Goal: Information Seeking & Learning: Learn about a topic

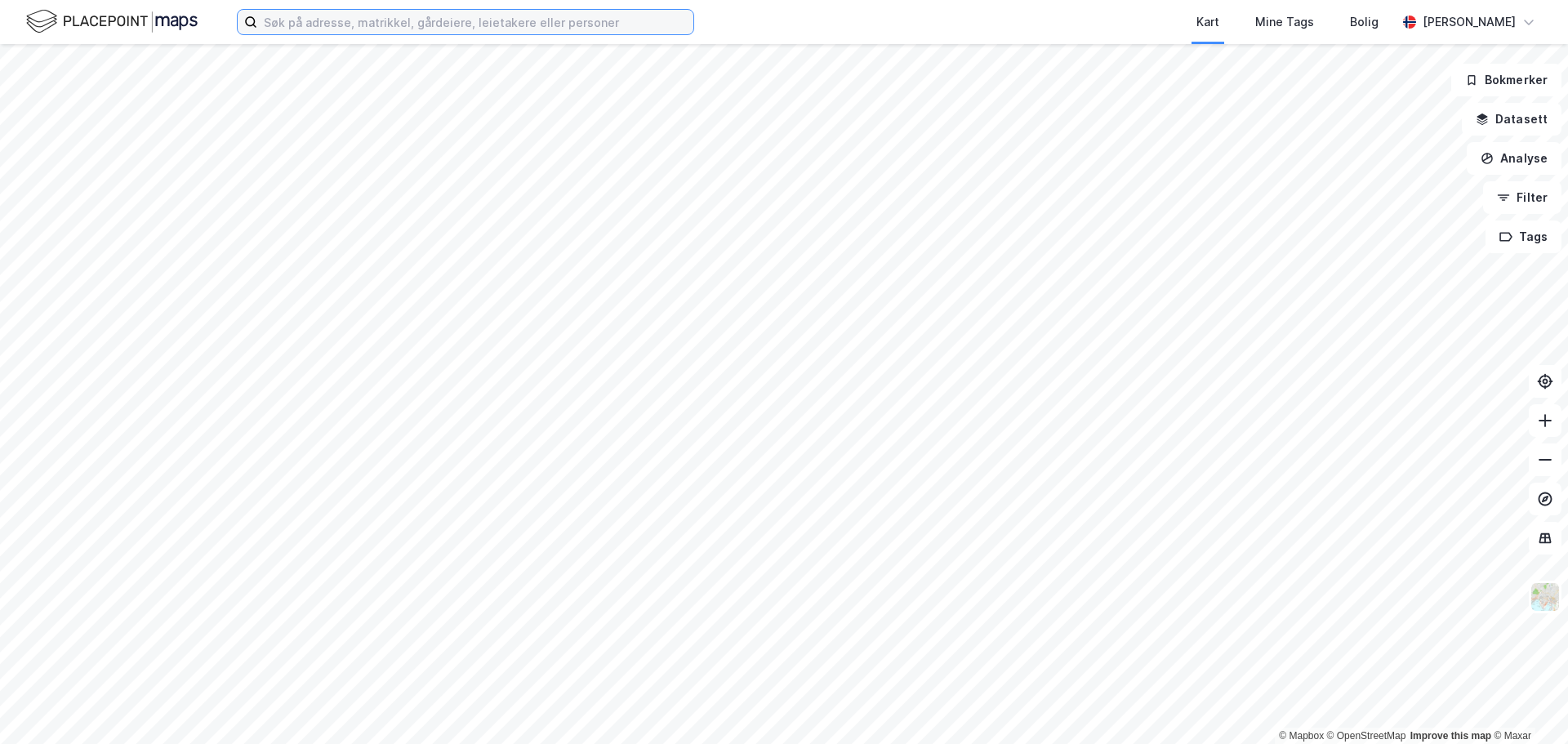
click at [442, 26] on input at bounding box center [475, 22] width 436 height 25
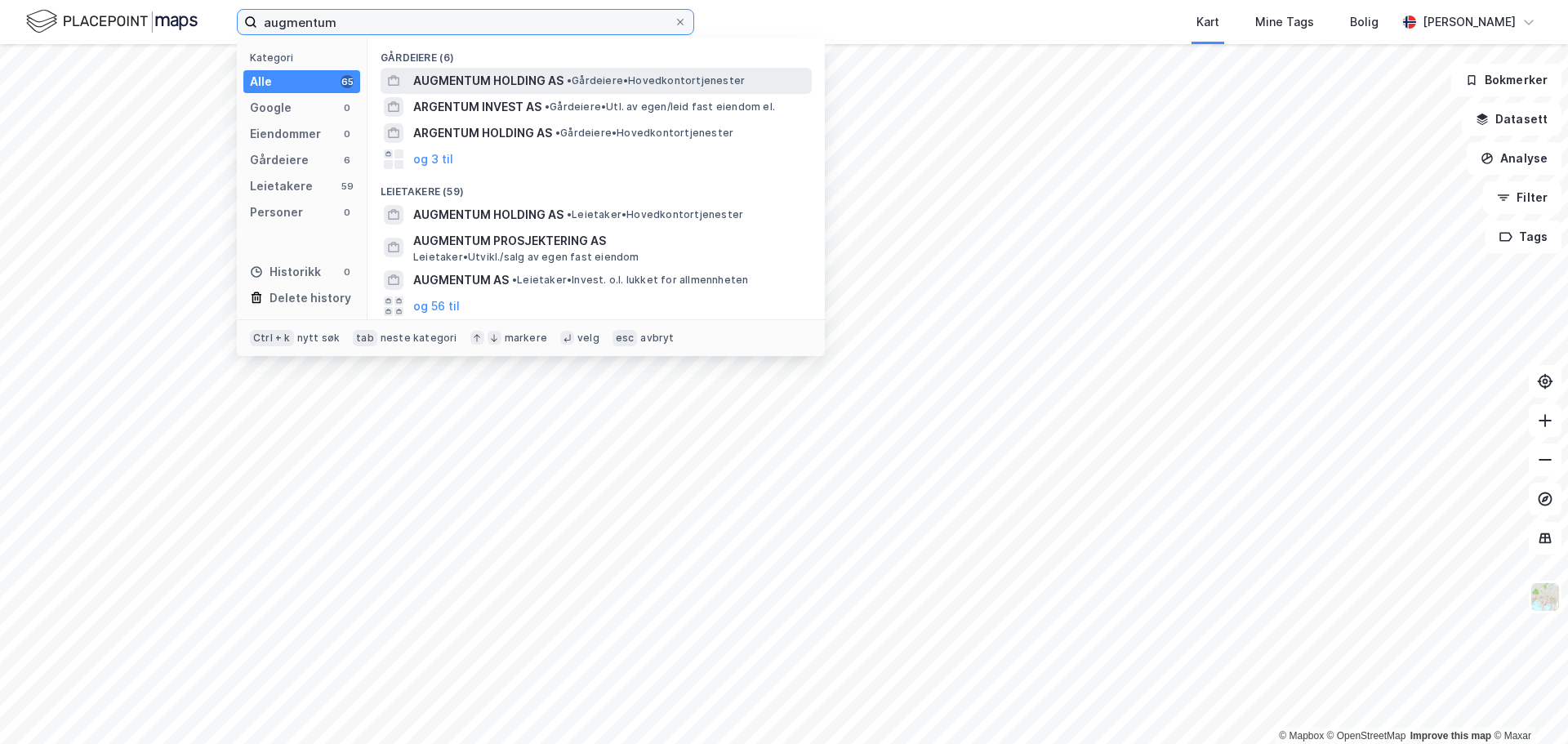
type input "augmentum"
click at [505, 74] on span "AUGMENTUM HOLDING AS" at bounding box center [488, 81] width 151 height 19
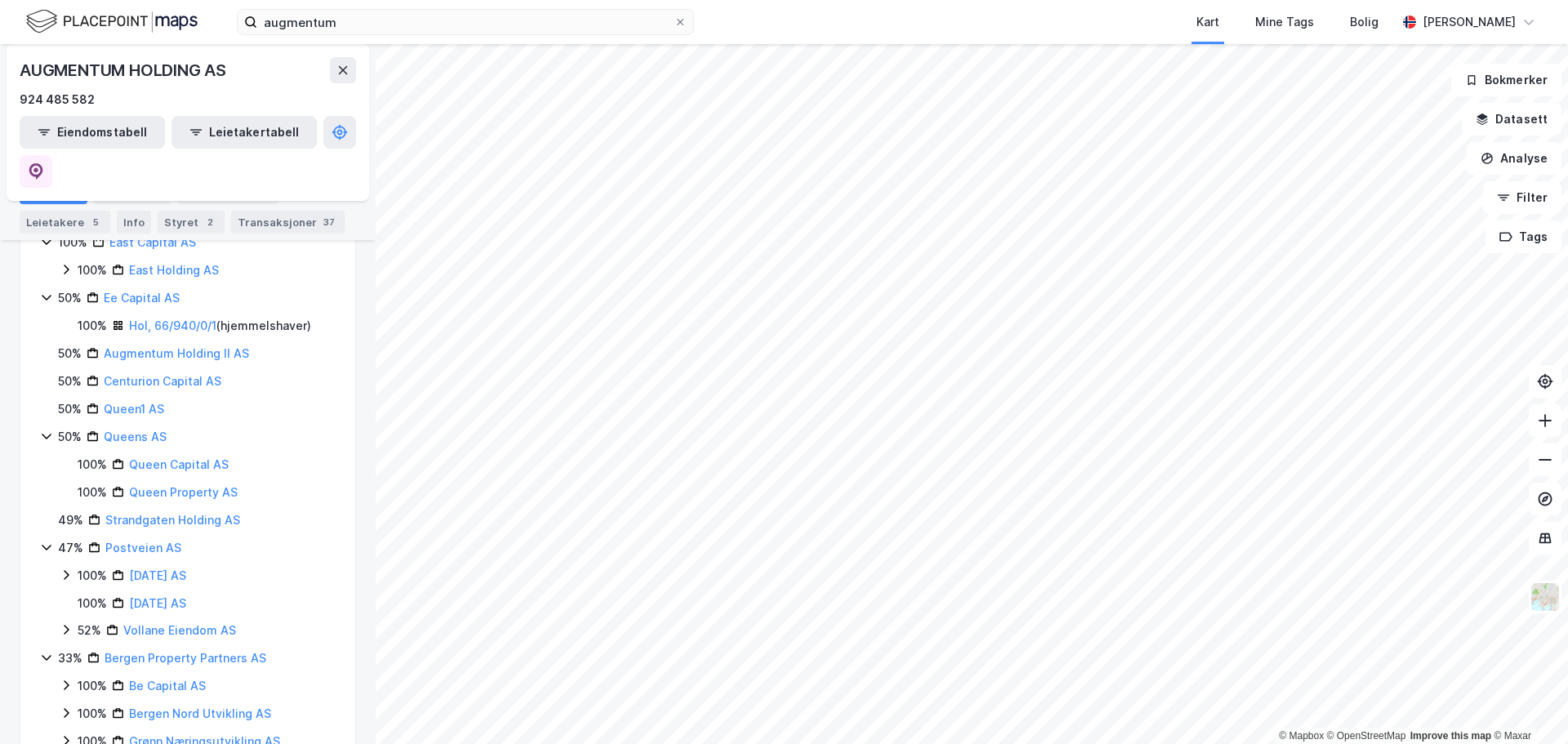
scroll to position [350, 0]
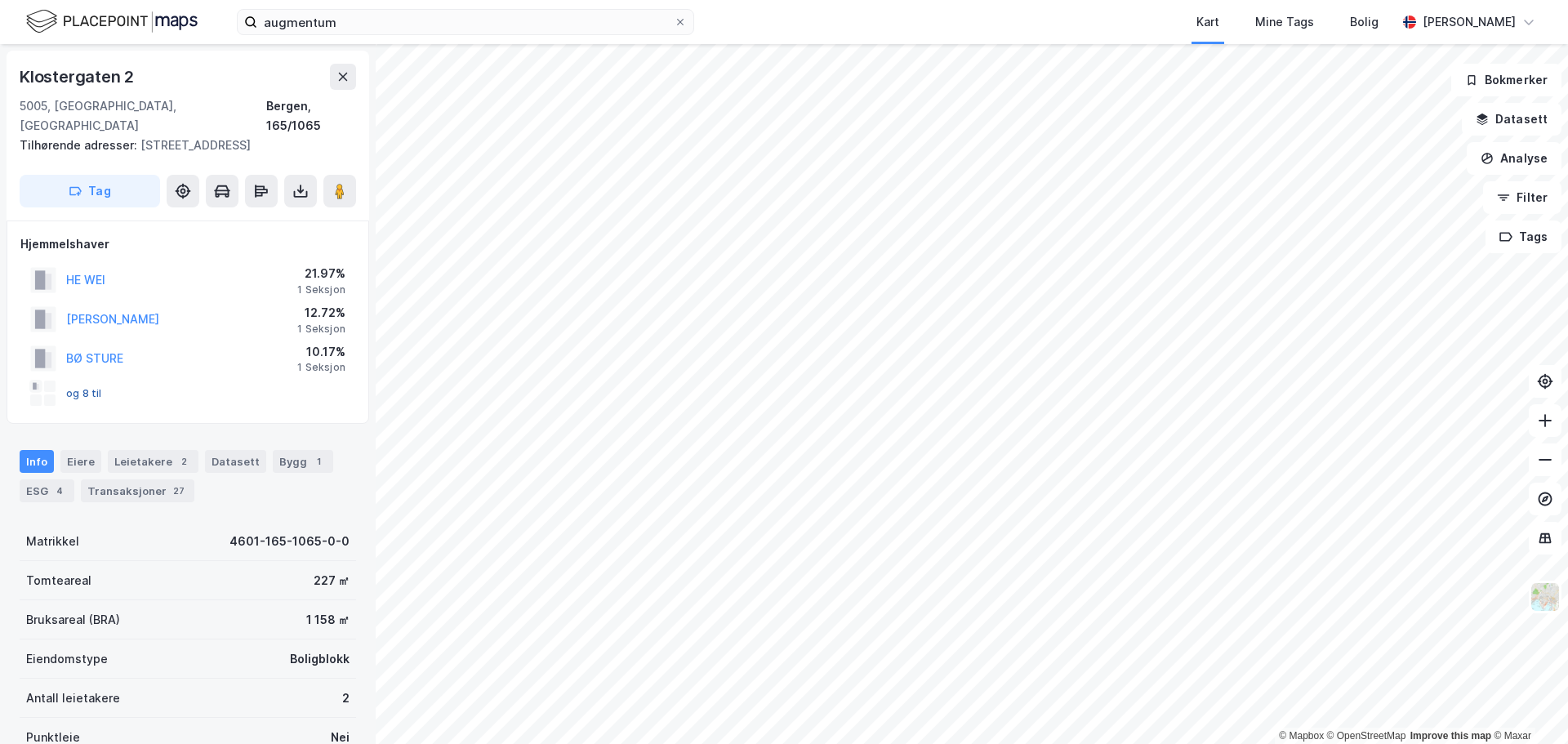
click at [0, 0] on button "og 8 til" at bounding box center [0, 0] width 0 height 0
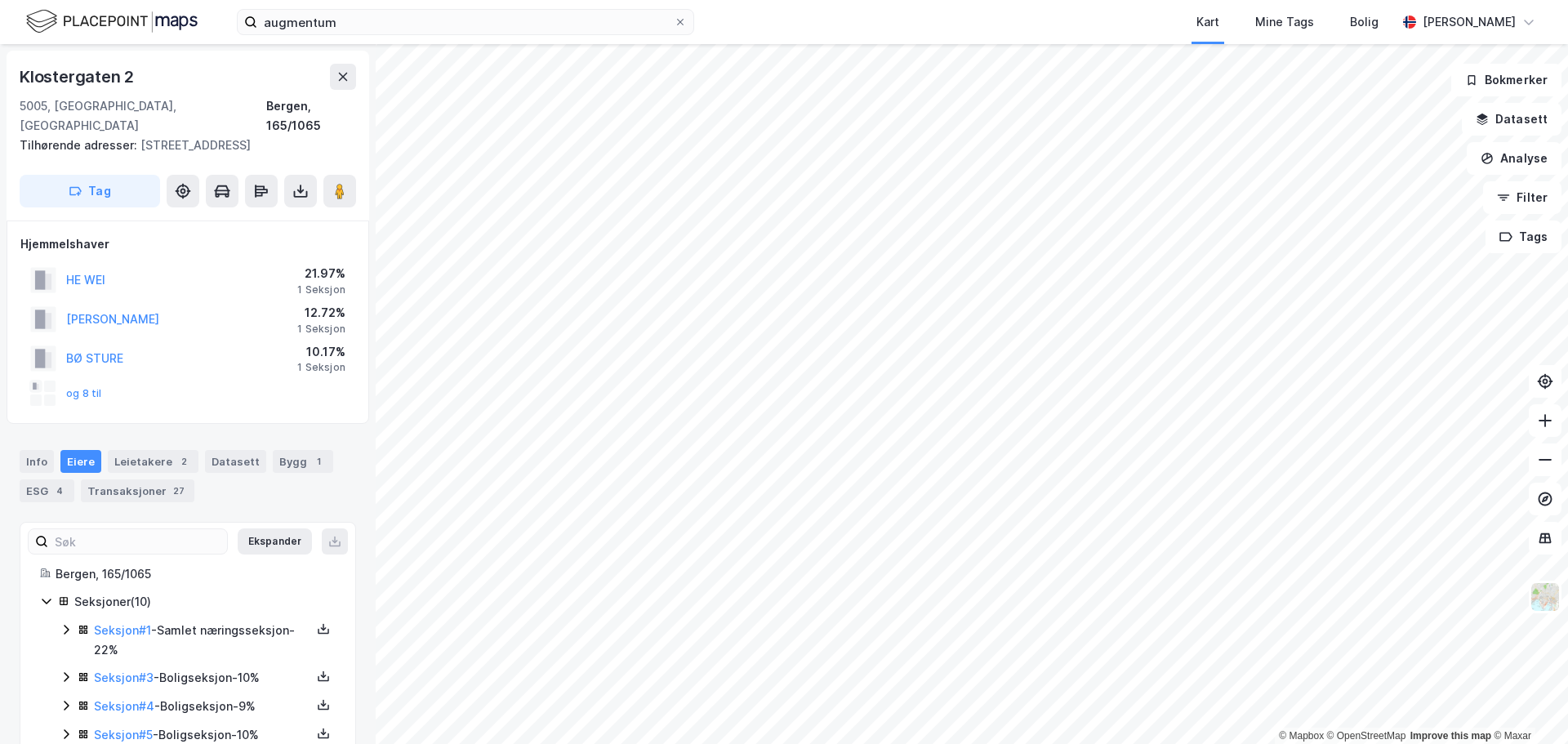
scroll to position [194, 0]
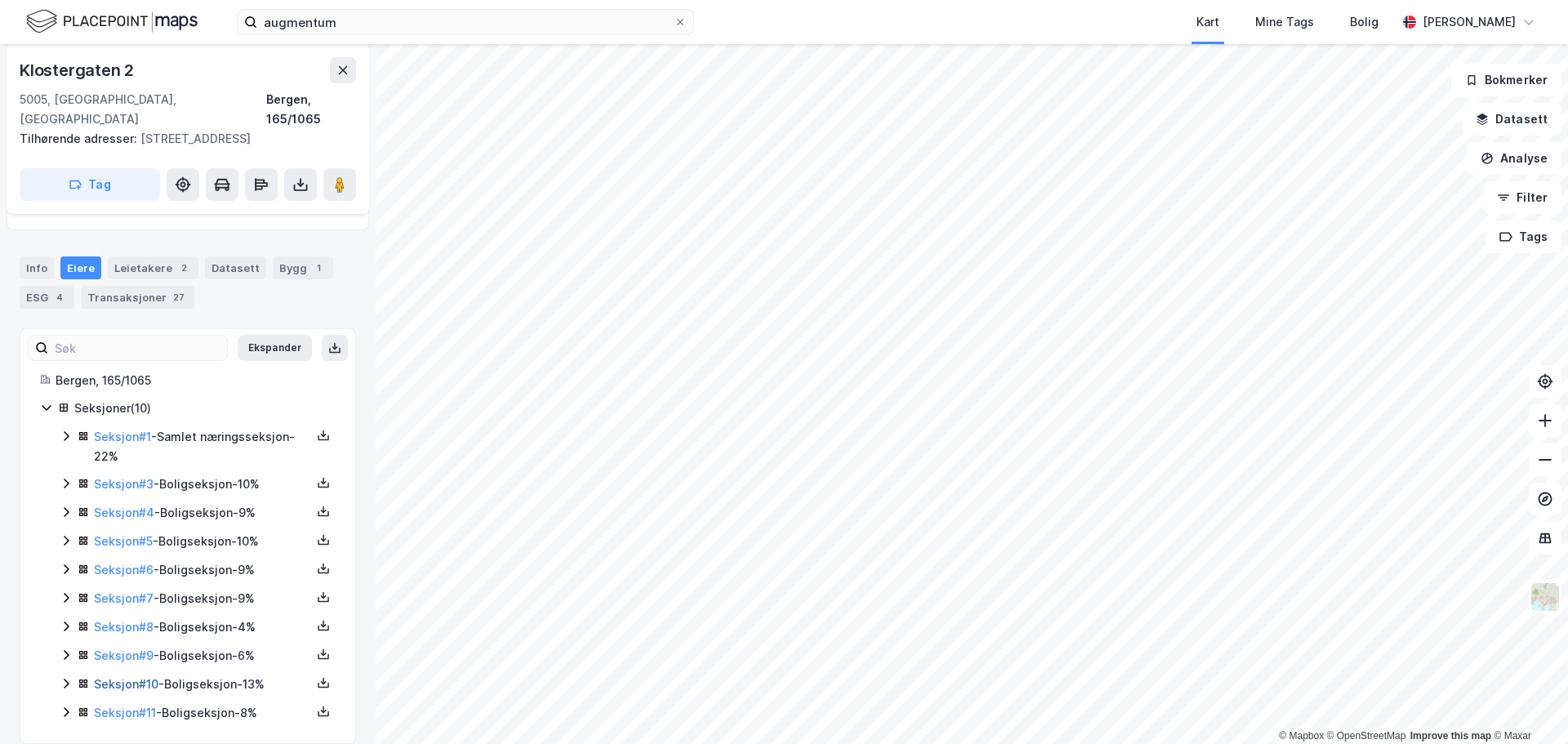
click at [128, 677] on link "Seksjon # 10" at bounding box center [126, 684] width 64 height 14
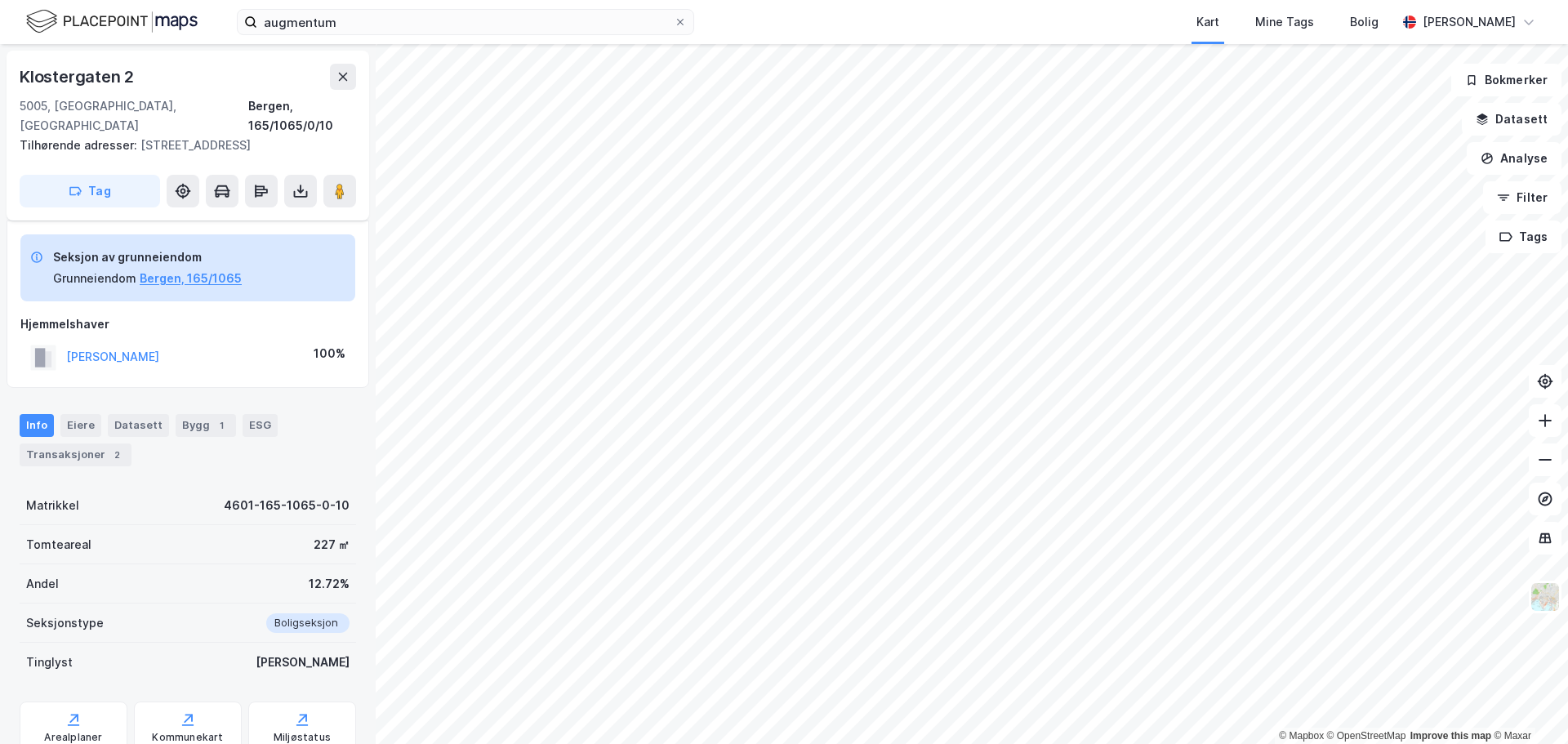
scroll to position [181, 0]
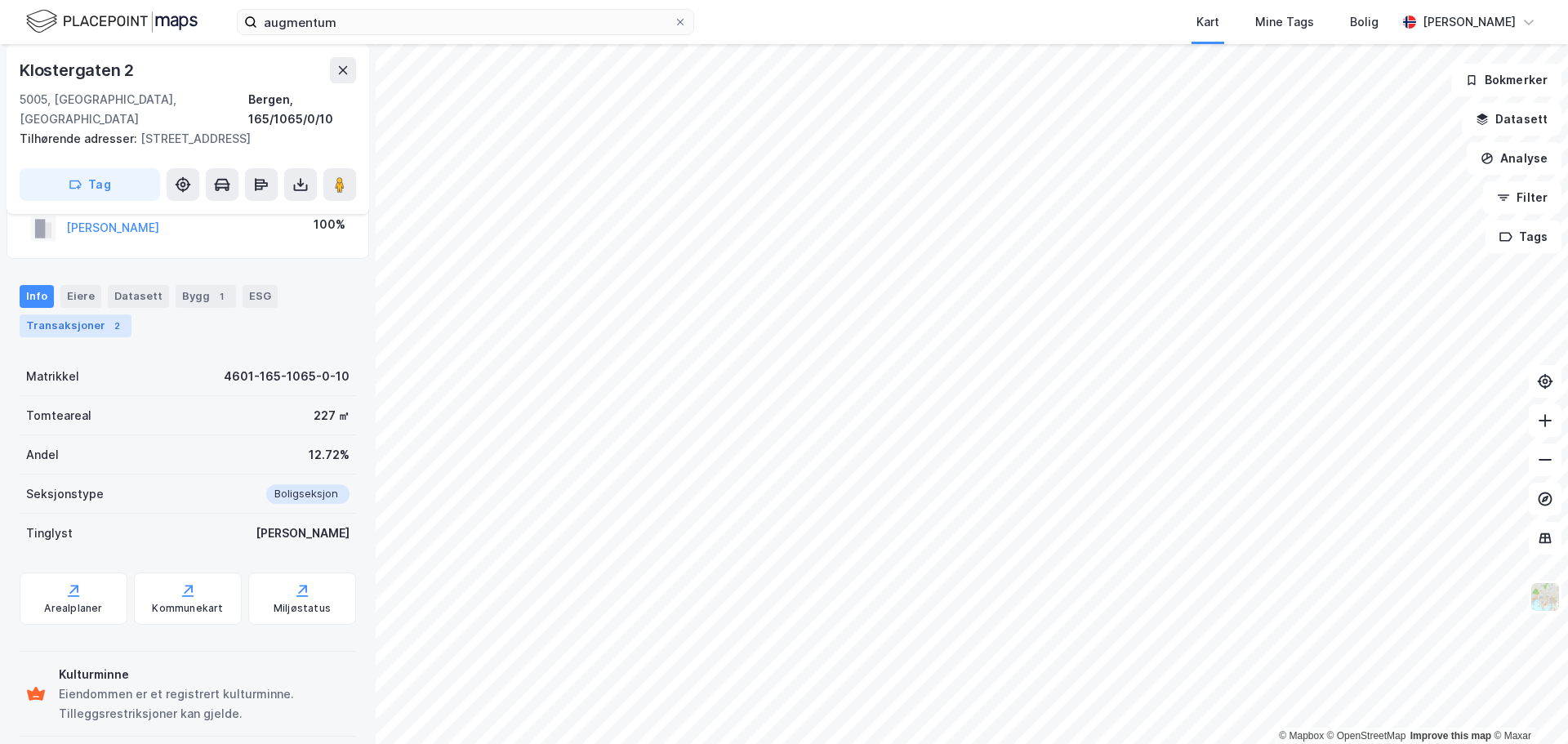
click at [98, 314] on div "Transaksjoner 2" at bounding box center [75, 326] width 112 height 23
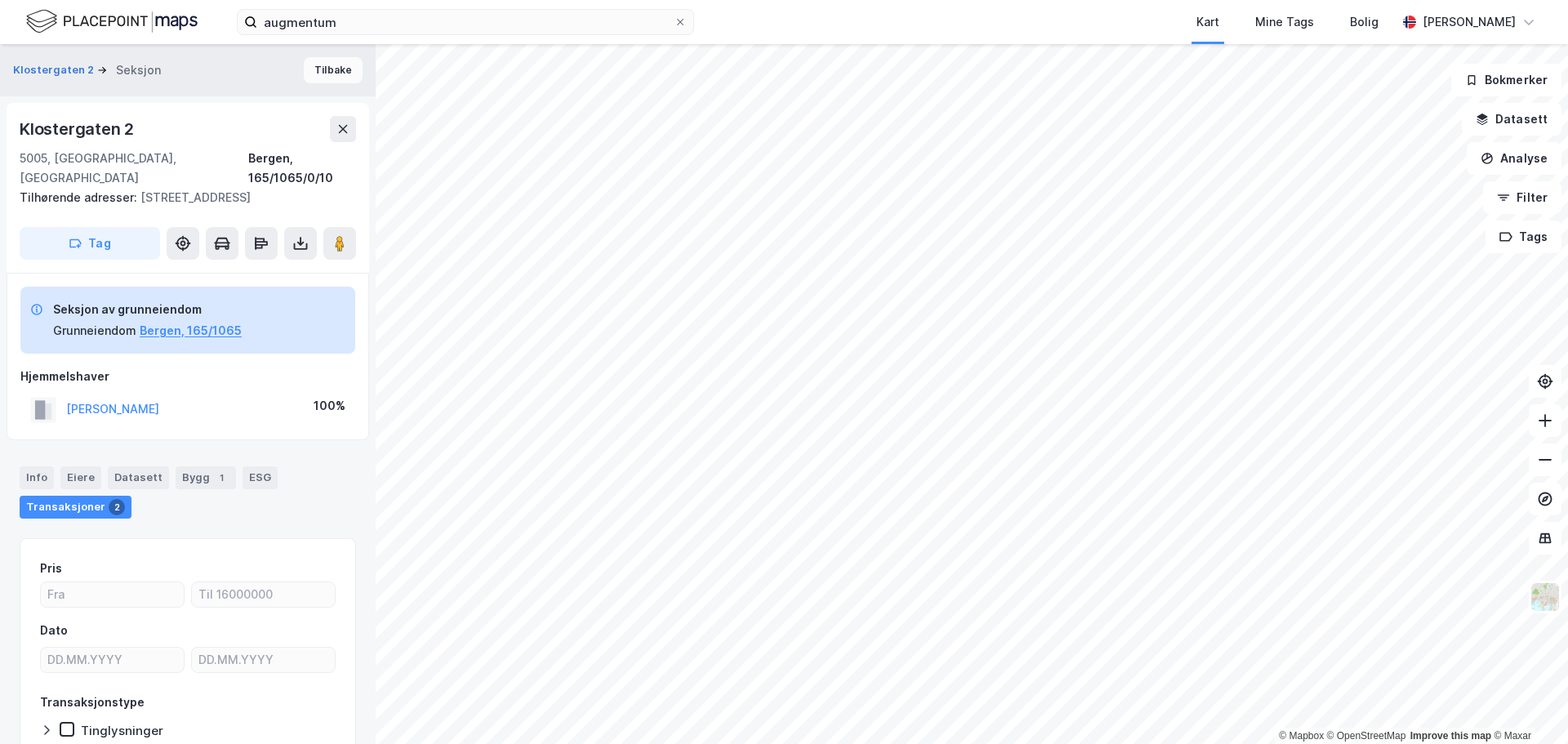
click at [322, 73] on button "Tilbake" at bounding box center [333, 70] width 59 height 26
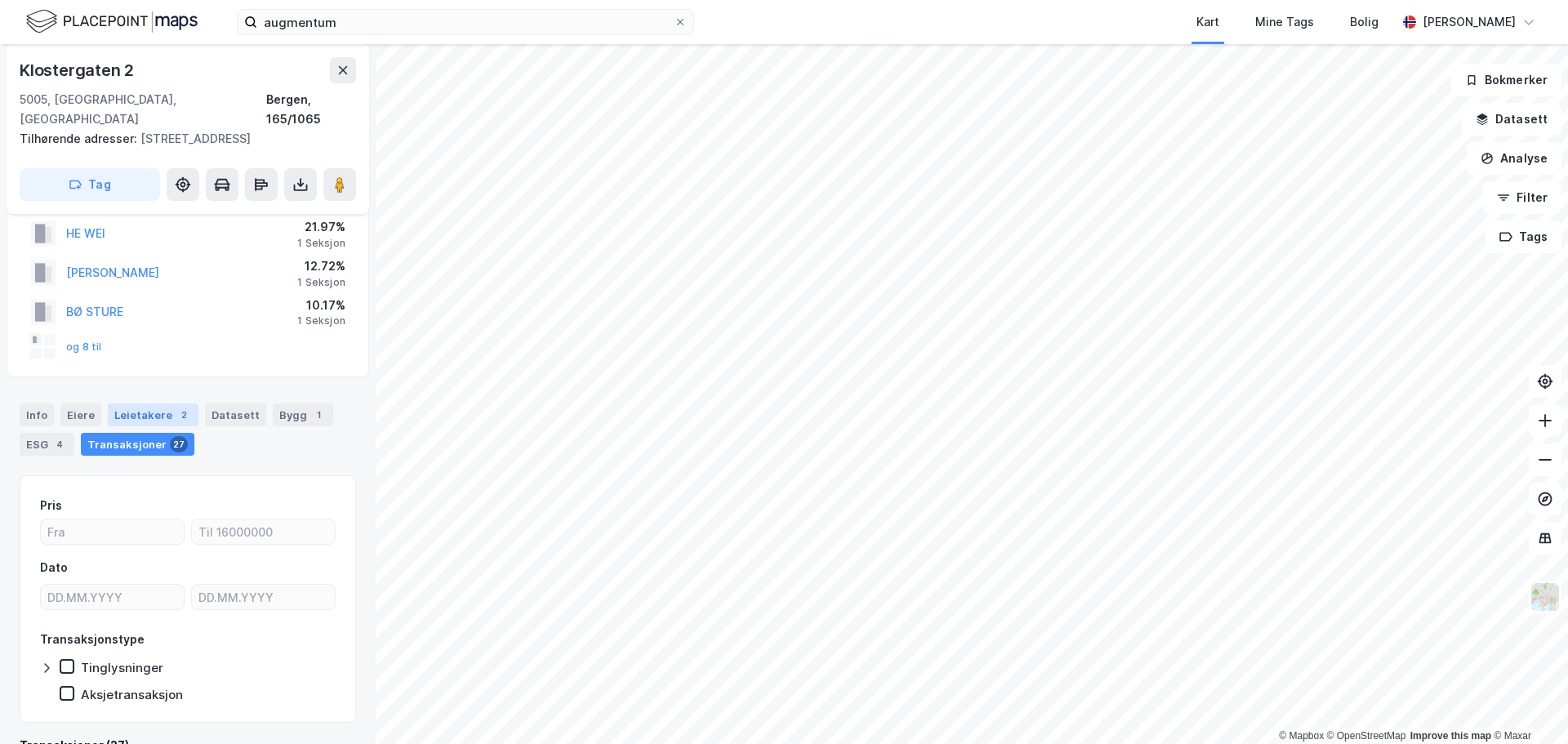
scroll to position [64, 0]
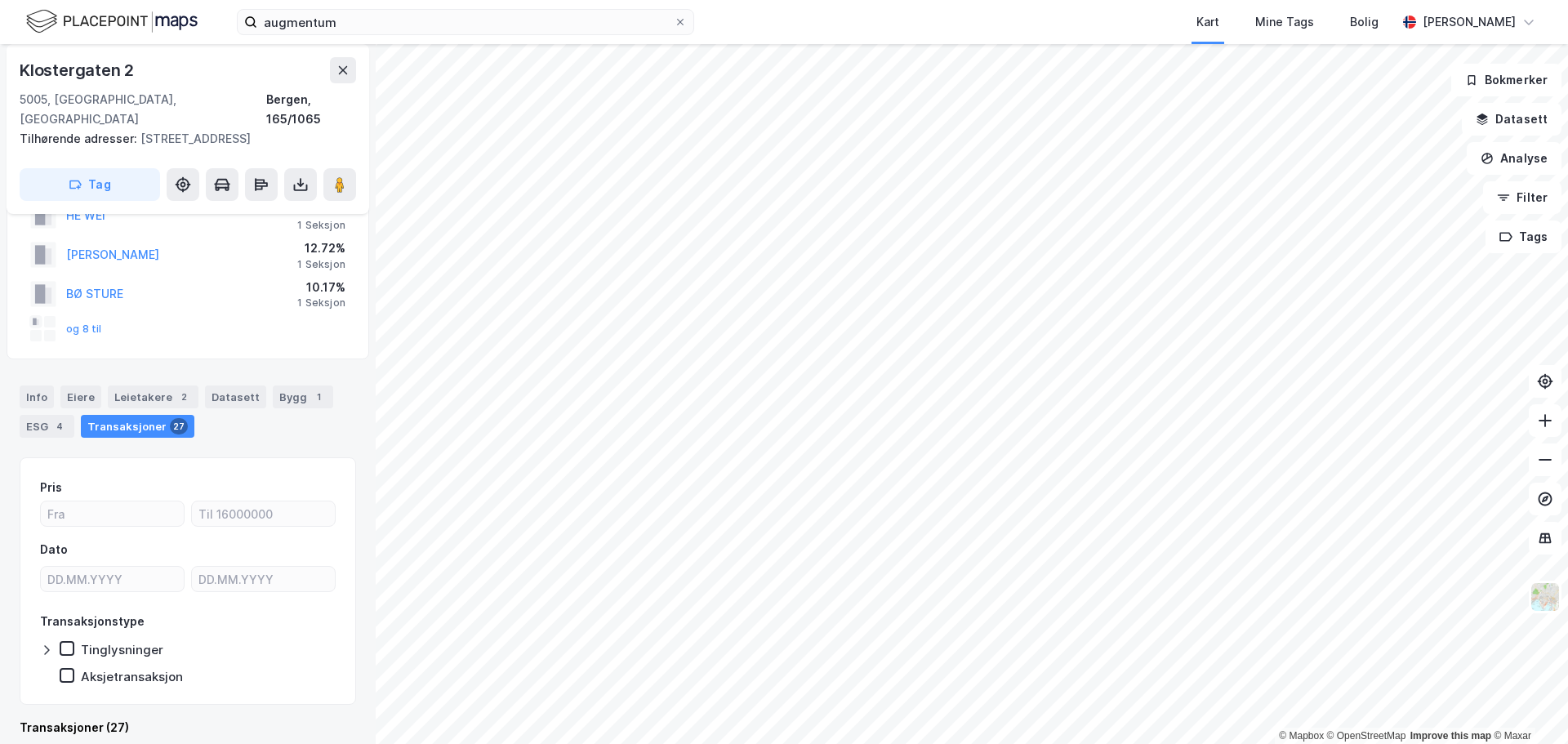
click at [91, 316] on div "og 8 til" at bounding box center [66, 329] width 72 height 26
click at [0, 0] on button "og 8 til" at bounding box center [0, 0] width 0 height 0
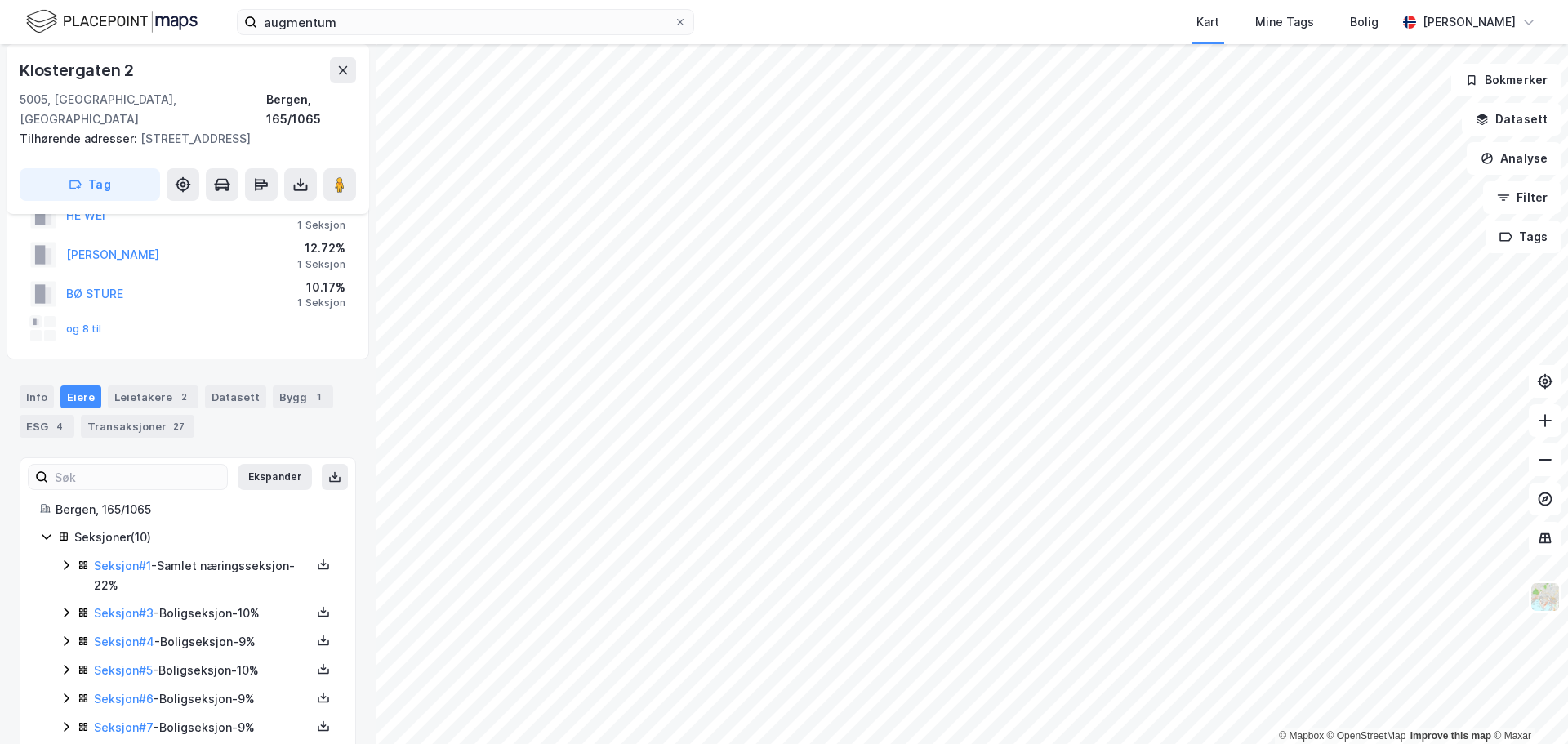
scroll to position [194, 0]
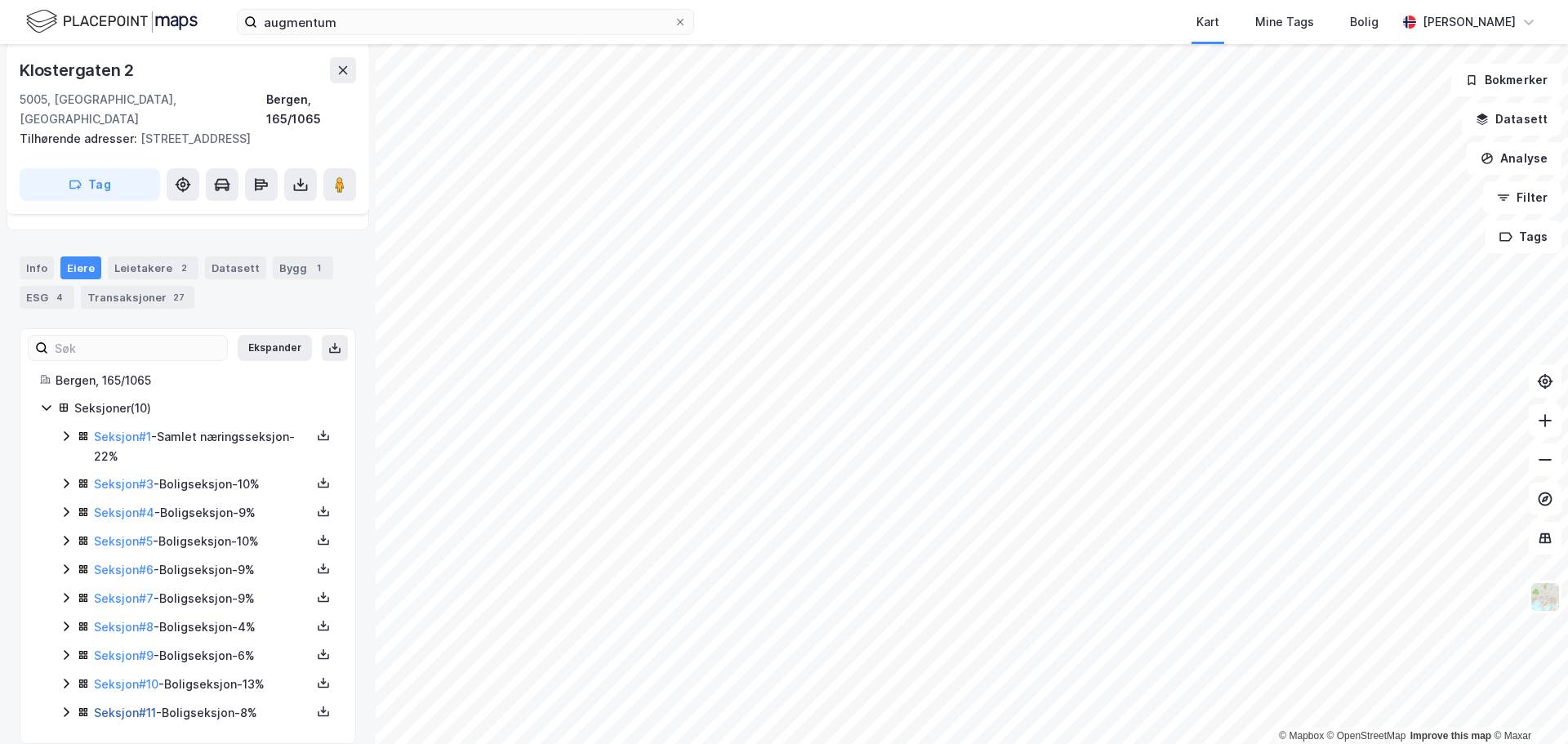
click at [129, 705] on link "Seksjon # 11" at bounding box center [125, 712] width 62 height 14
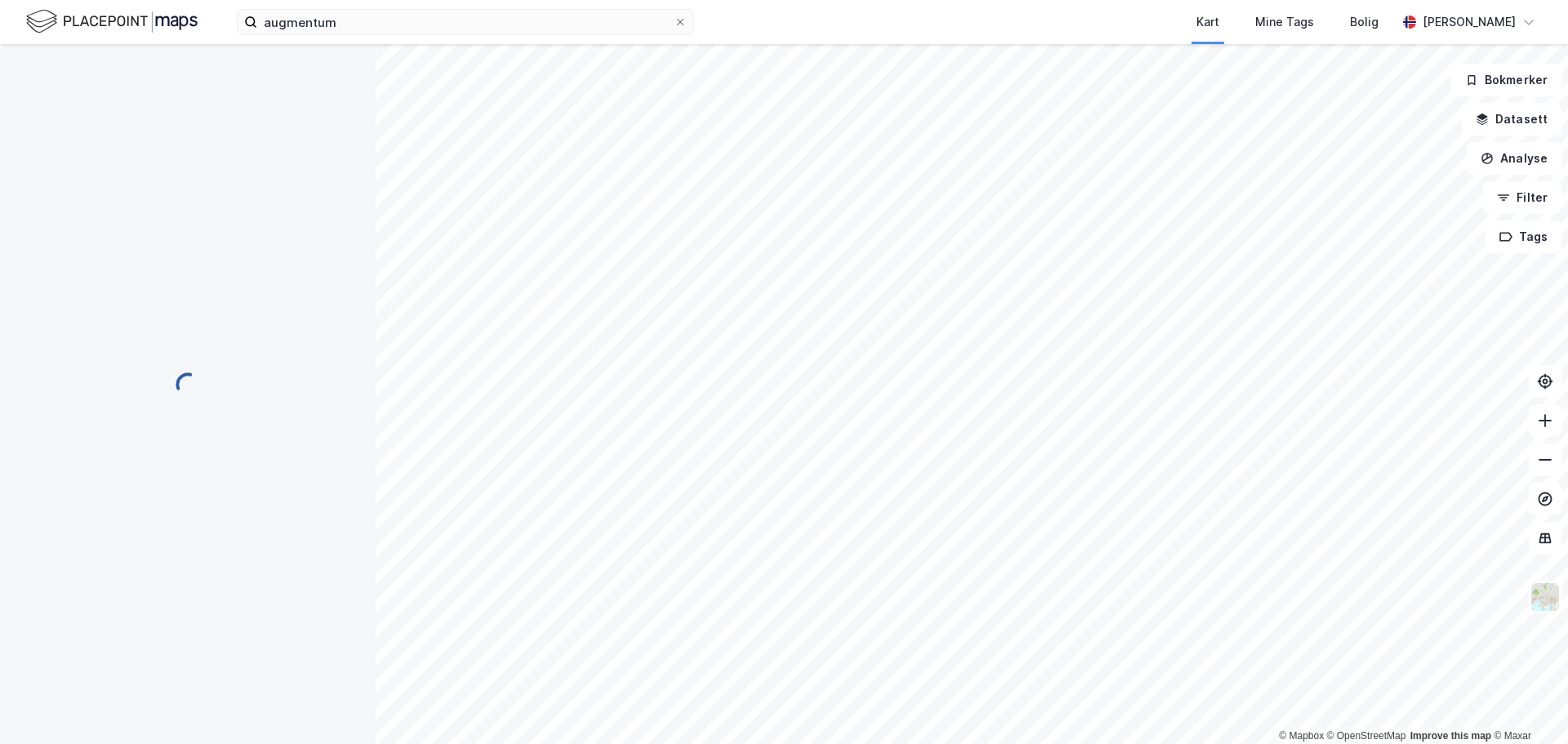
scroll to position [181, 0]
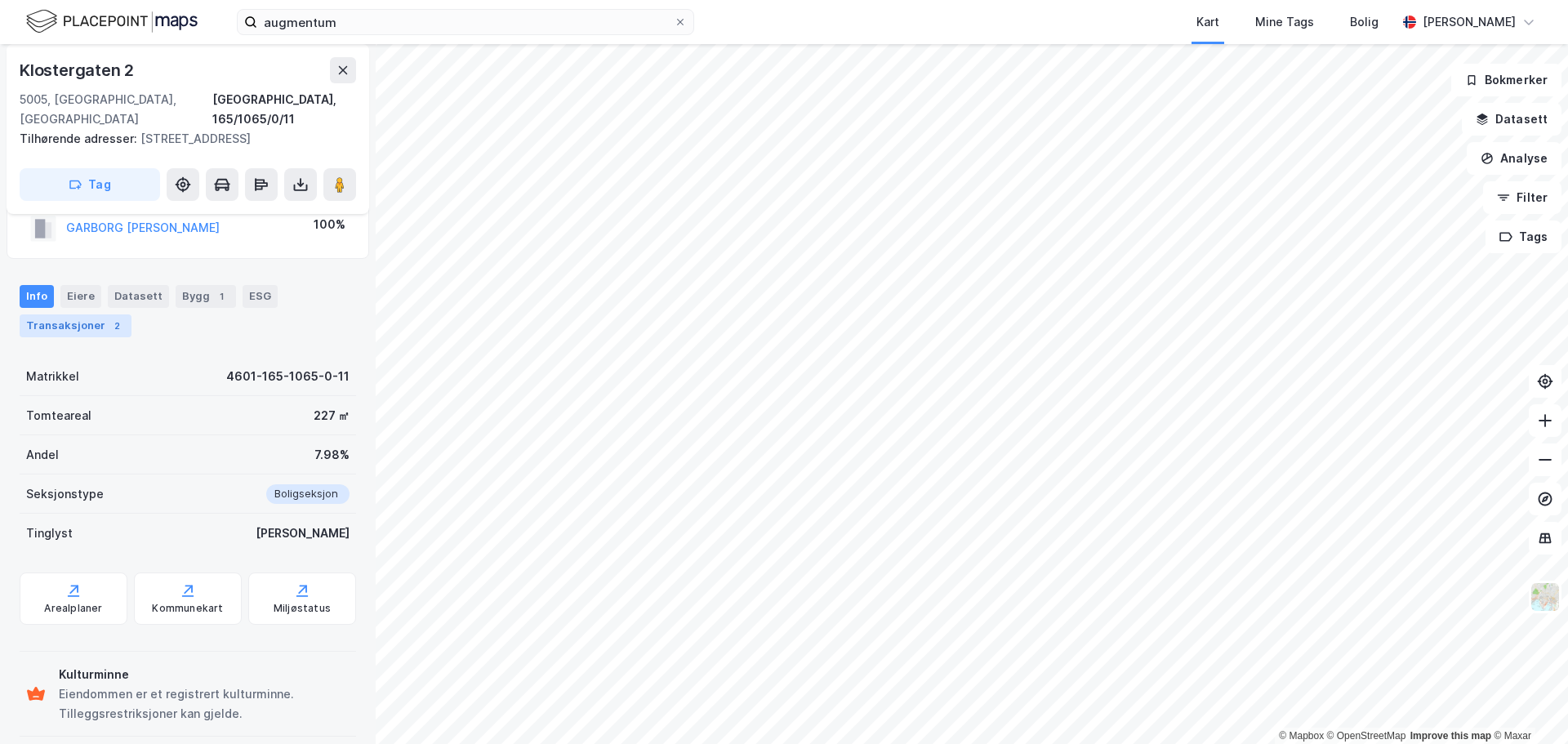
click at [91, 314] on div "Transaksjoner 2" at bounding box center [75, 326] width 112 height 23
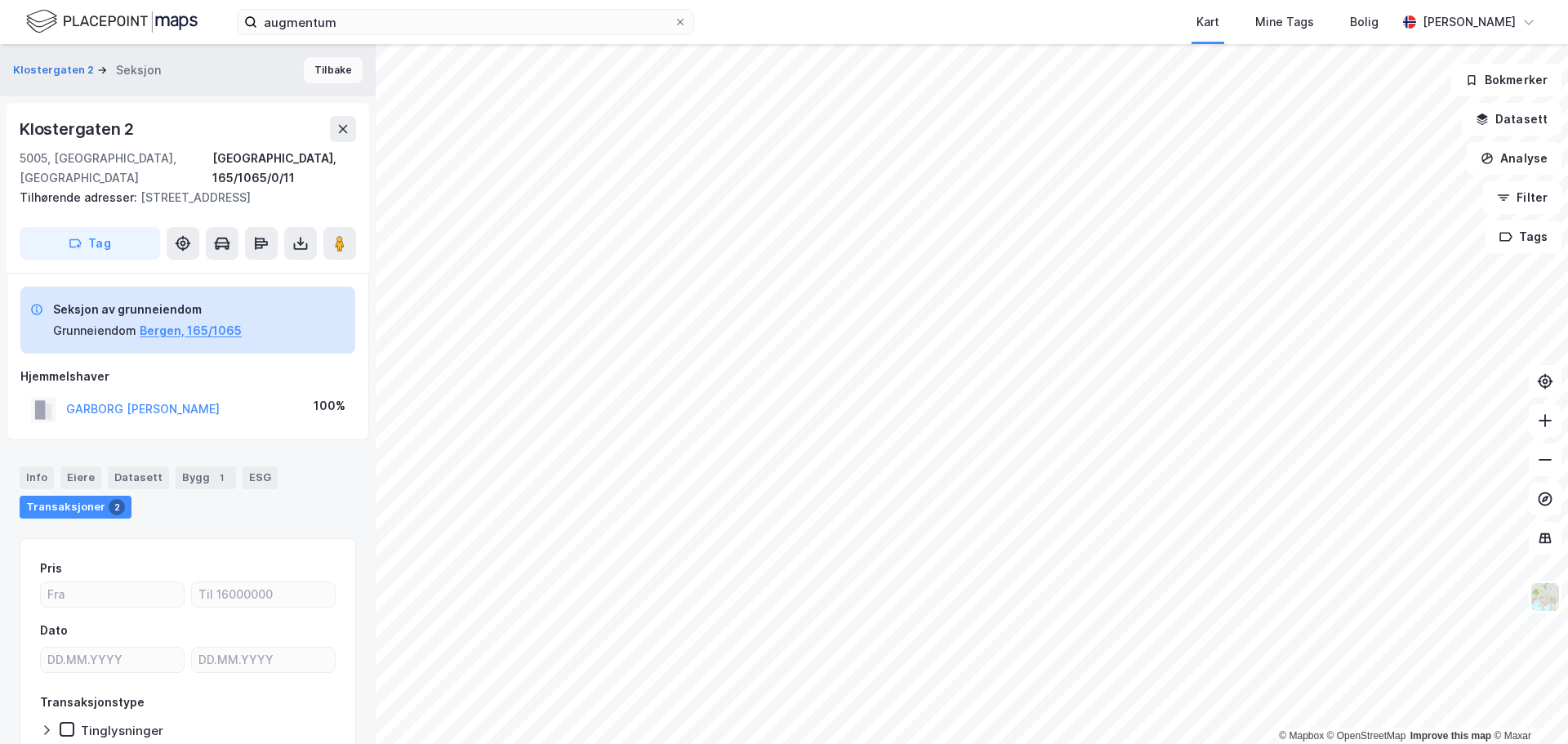
click at [318, 70] on button "Tilbake" at bounding box center [333, 70] width 59 height 26
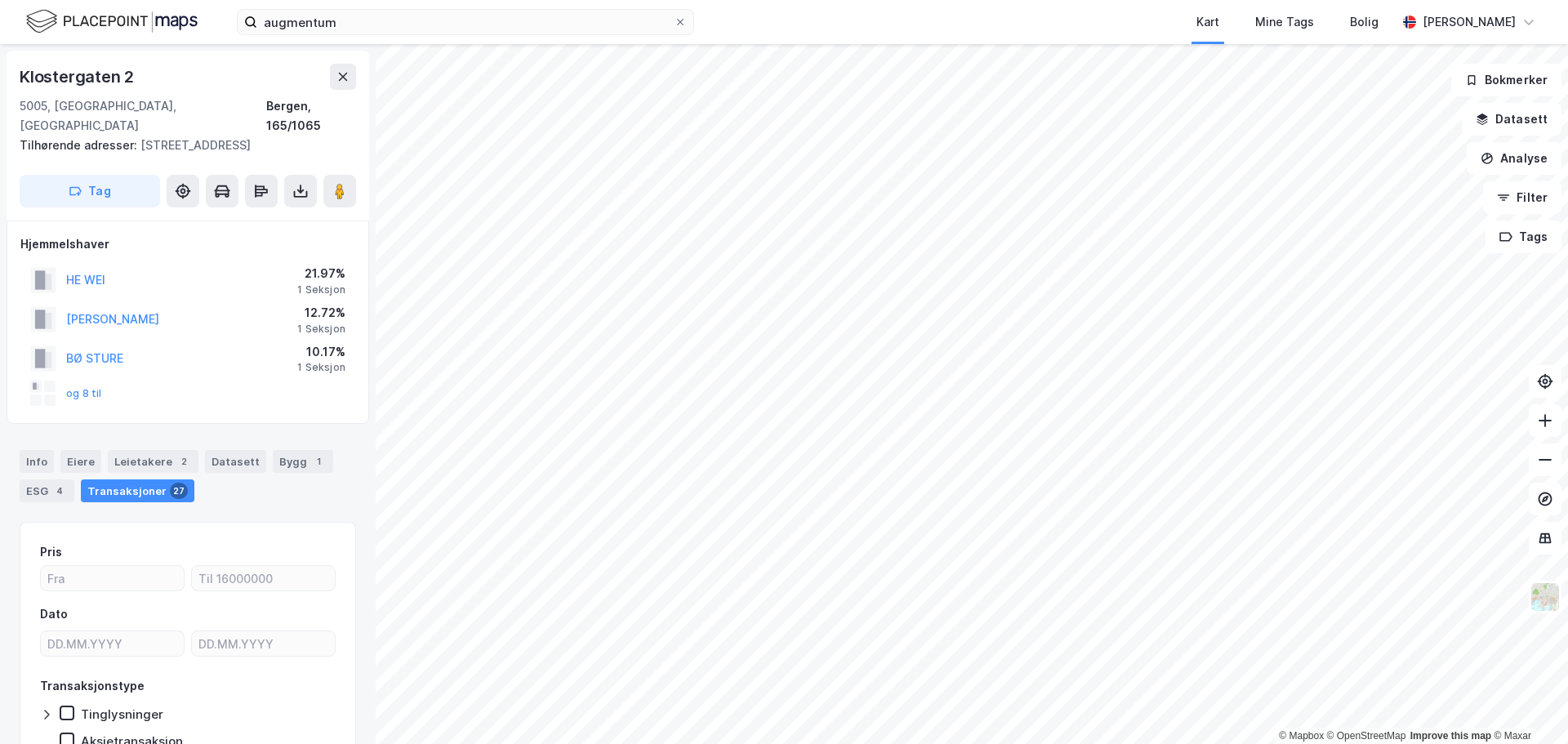
scroll to position [1, 0]
click at [0, 0] on button "og 8 til" at bounding box center [0, 0] width 0 height 0
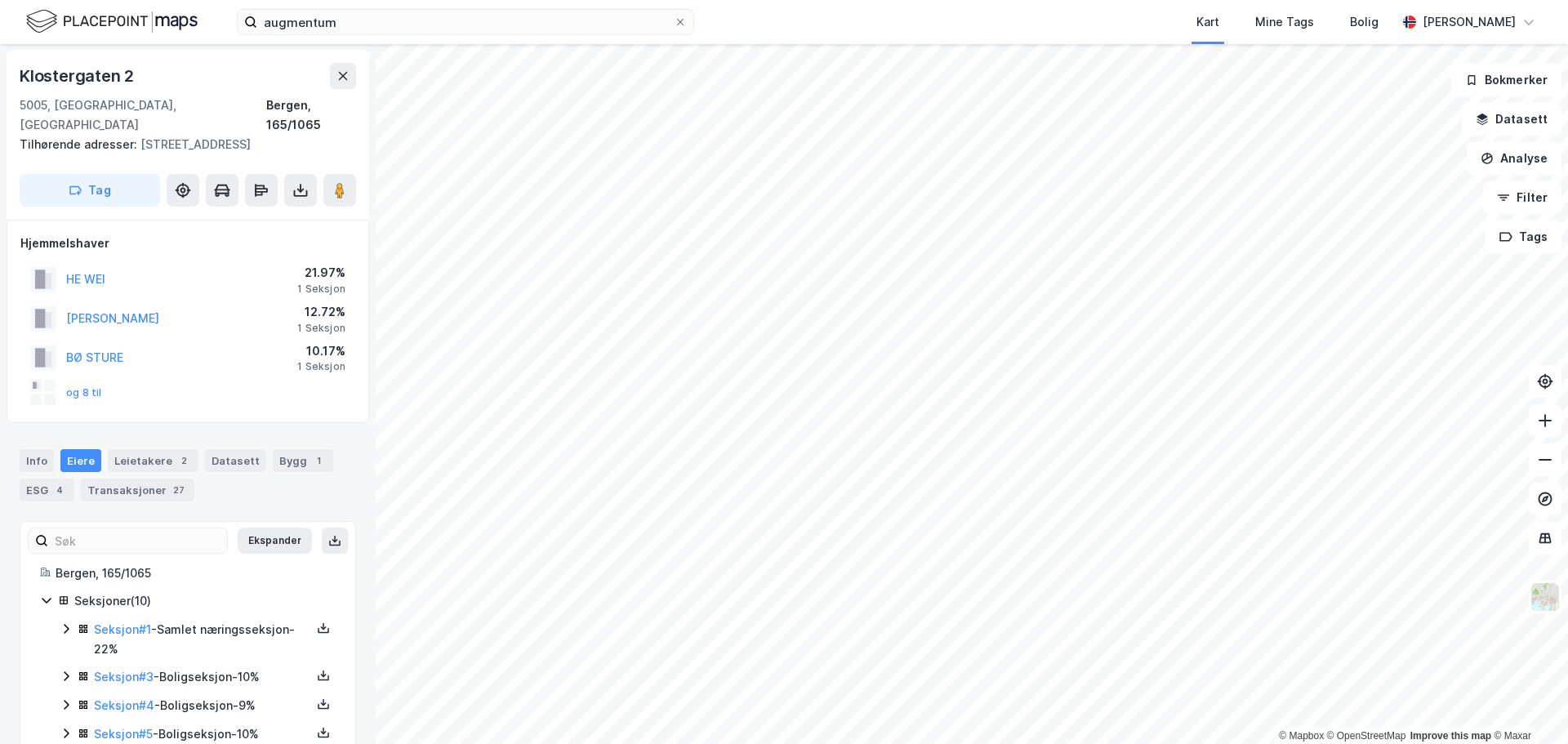
scroll to position [194, 0]
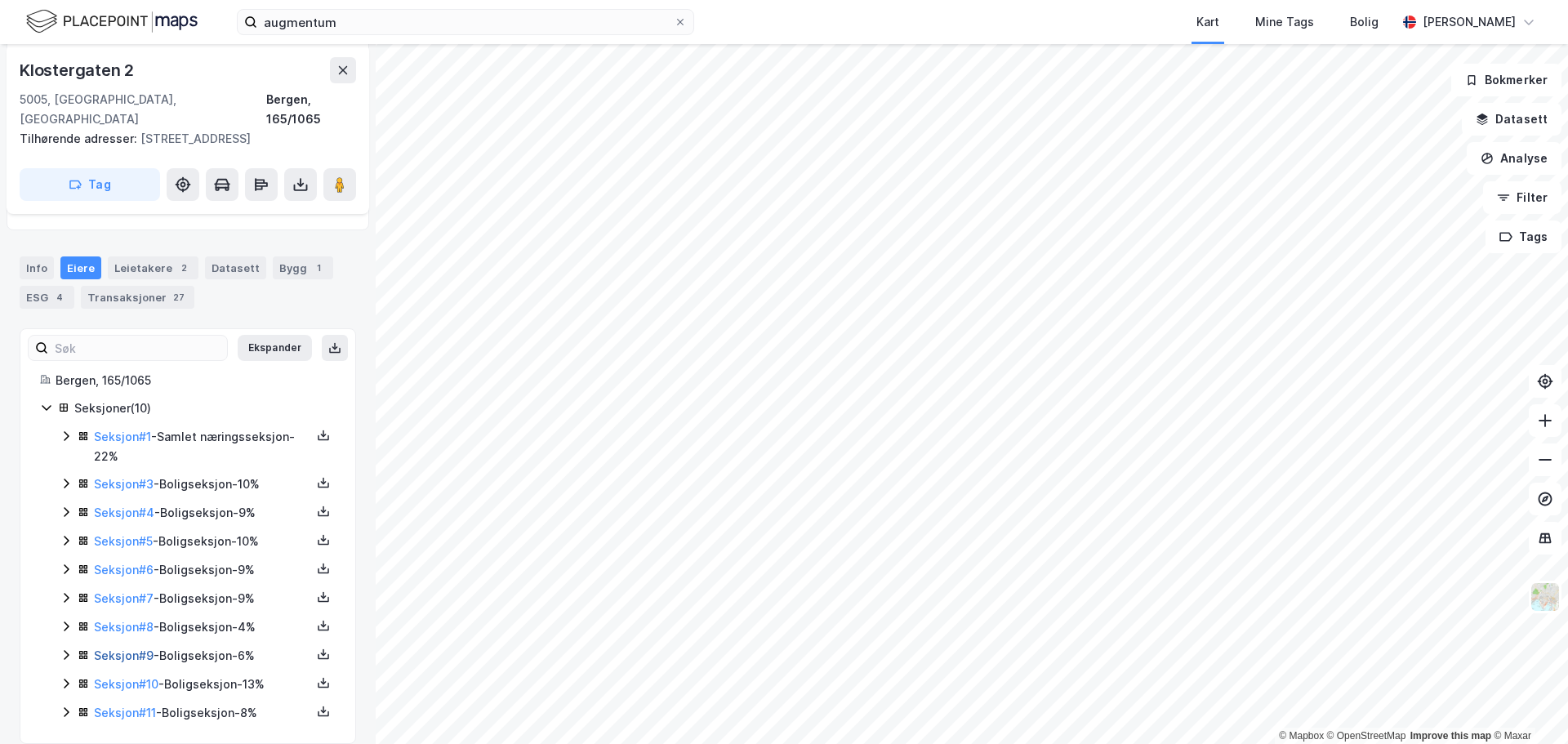
click at [120, 648] on link "Seksjon # 9" at bounding box center [124, 655] width 60 height 14
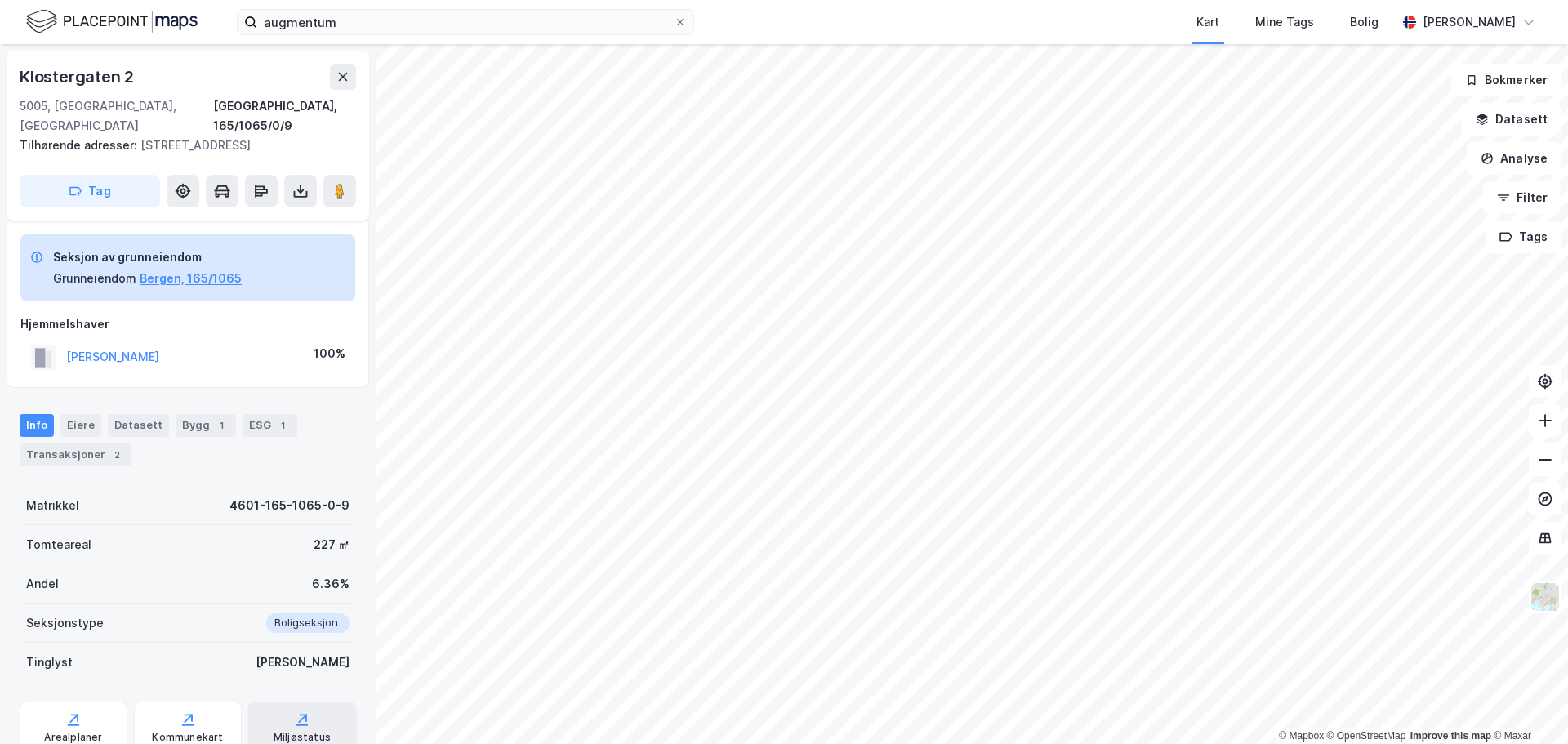
scroll to position [181, 0]
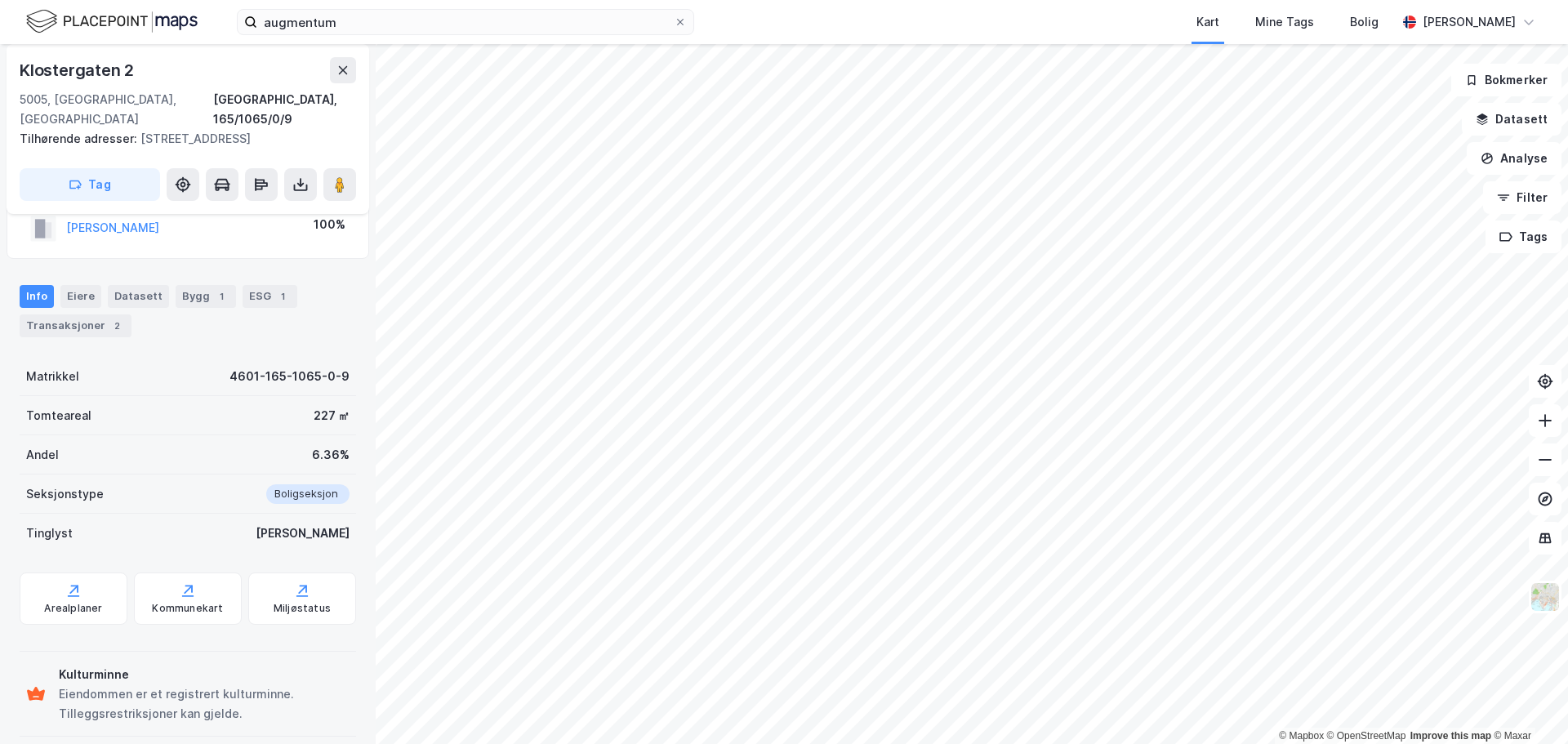
click at [64, 291] on div "Info Eiere Datasett Bygg 1 ESG 1 Transaksjoner 2" at bounding box center [188, 311] width 337 height 52
click at [64, 314] on div "Transaksjoner 2" at bounding box center [75, 326] width 112 height 23
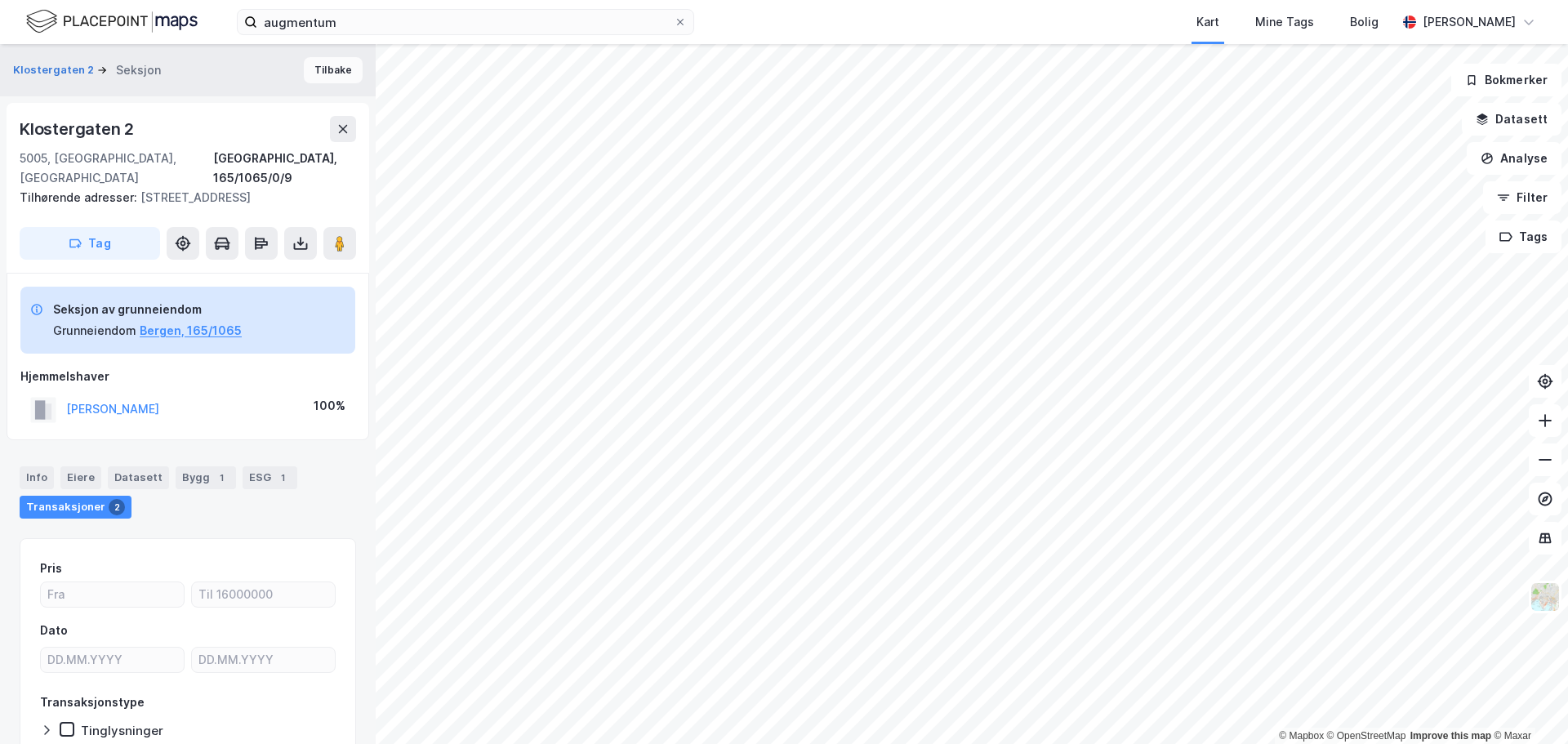
click at [313, 73] on button "Tilbake" at bounding box center [333, 70] width 59 height 26
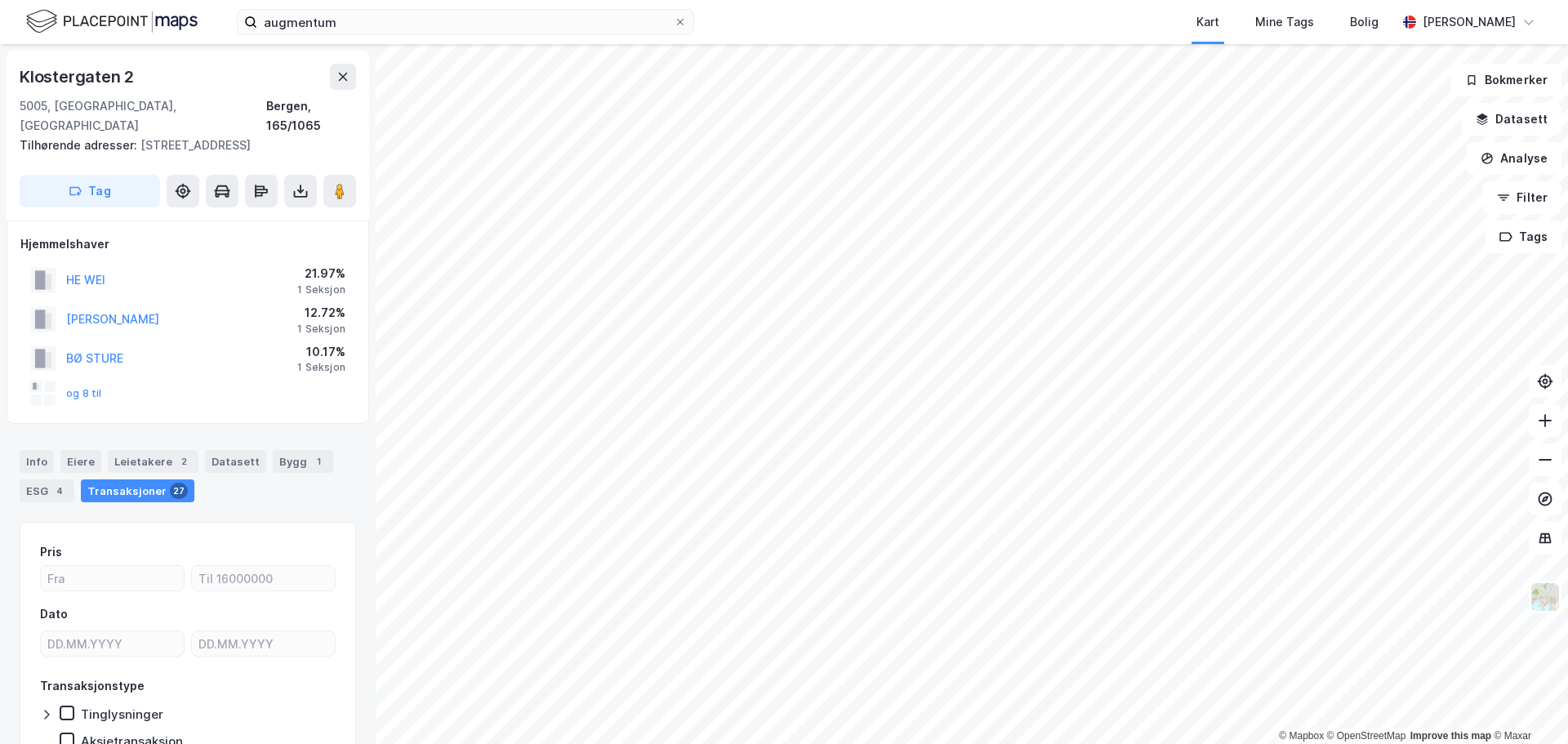
scroll to position [4, 0]
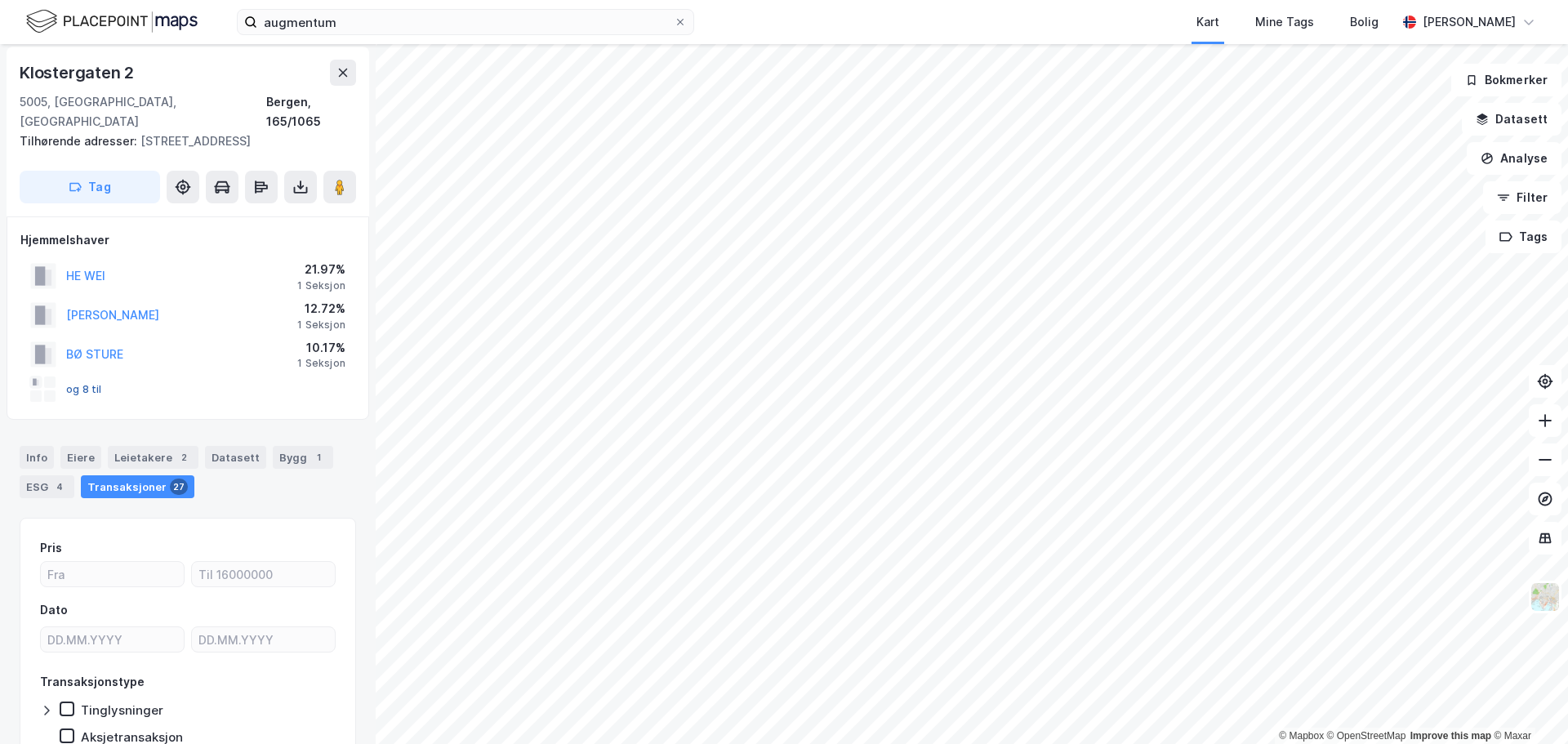
click at [0, 0] on button "og 8 til" at bounding box center [0, 0] width 0 height 0
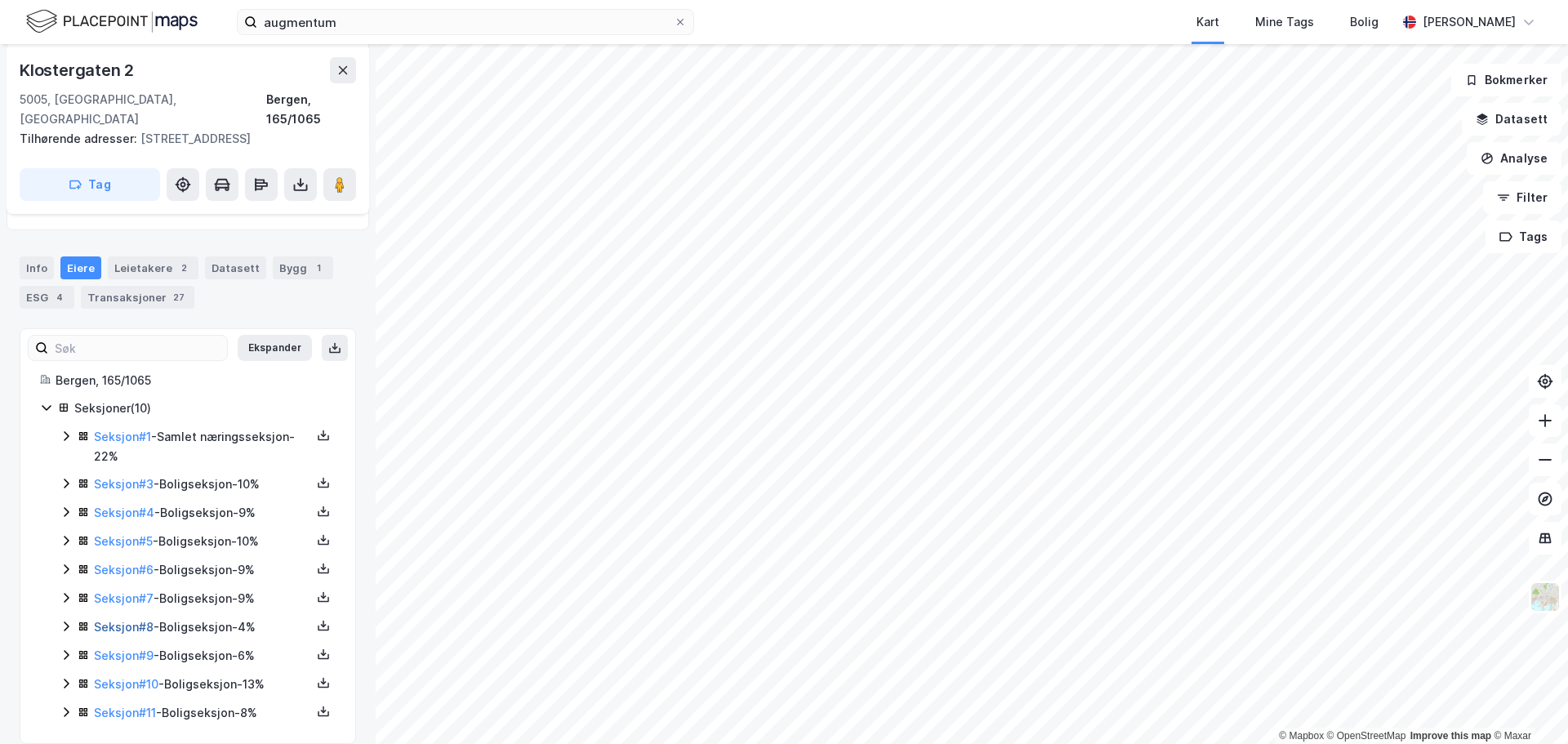
click at [129, 620] on link "Seksjon # 8" at bounding box center [124, 627] width 60 height 14
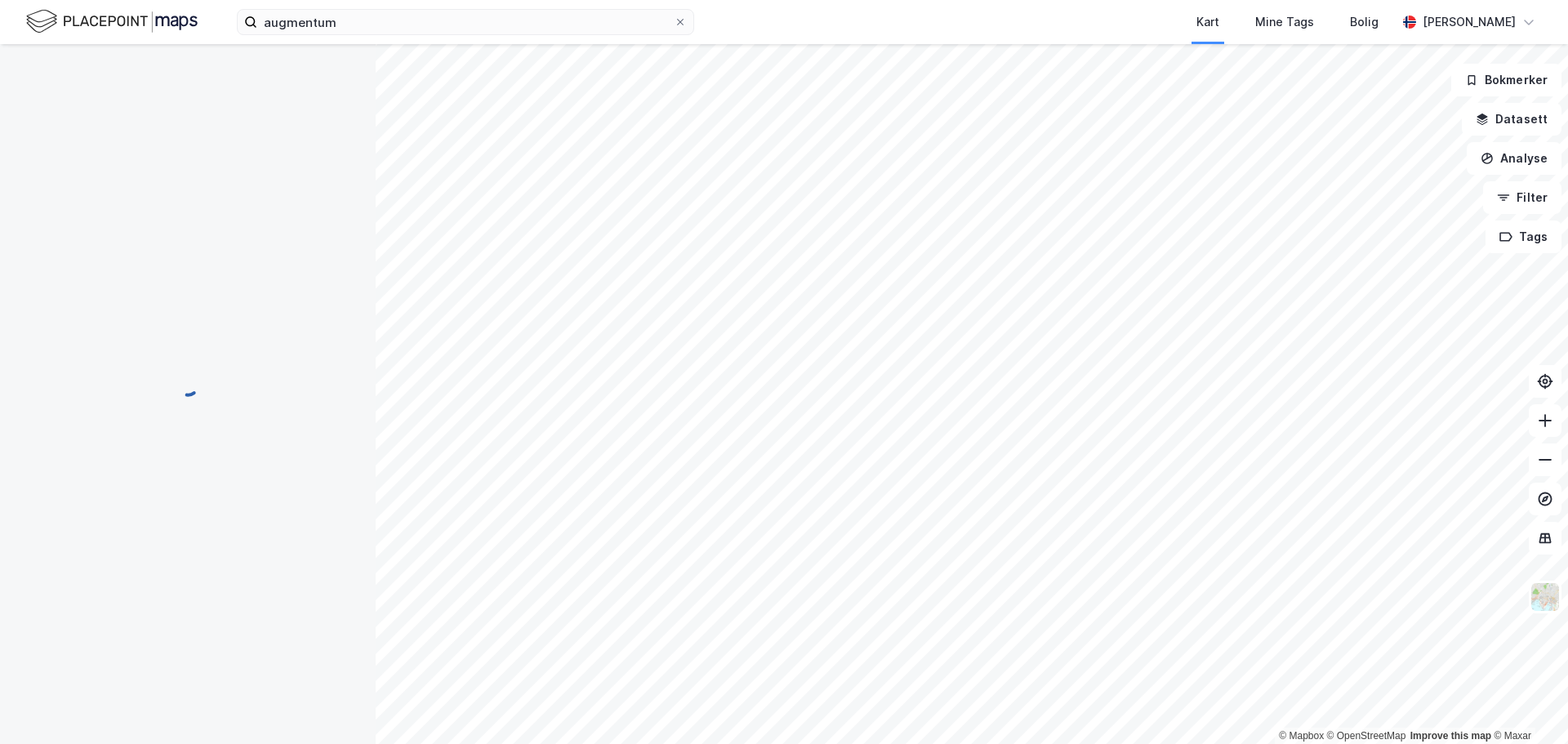
scroll to position [181, 0]
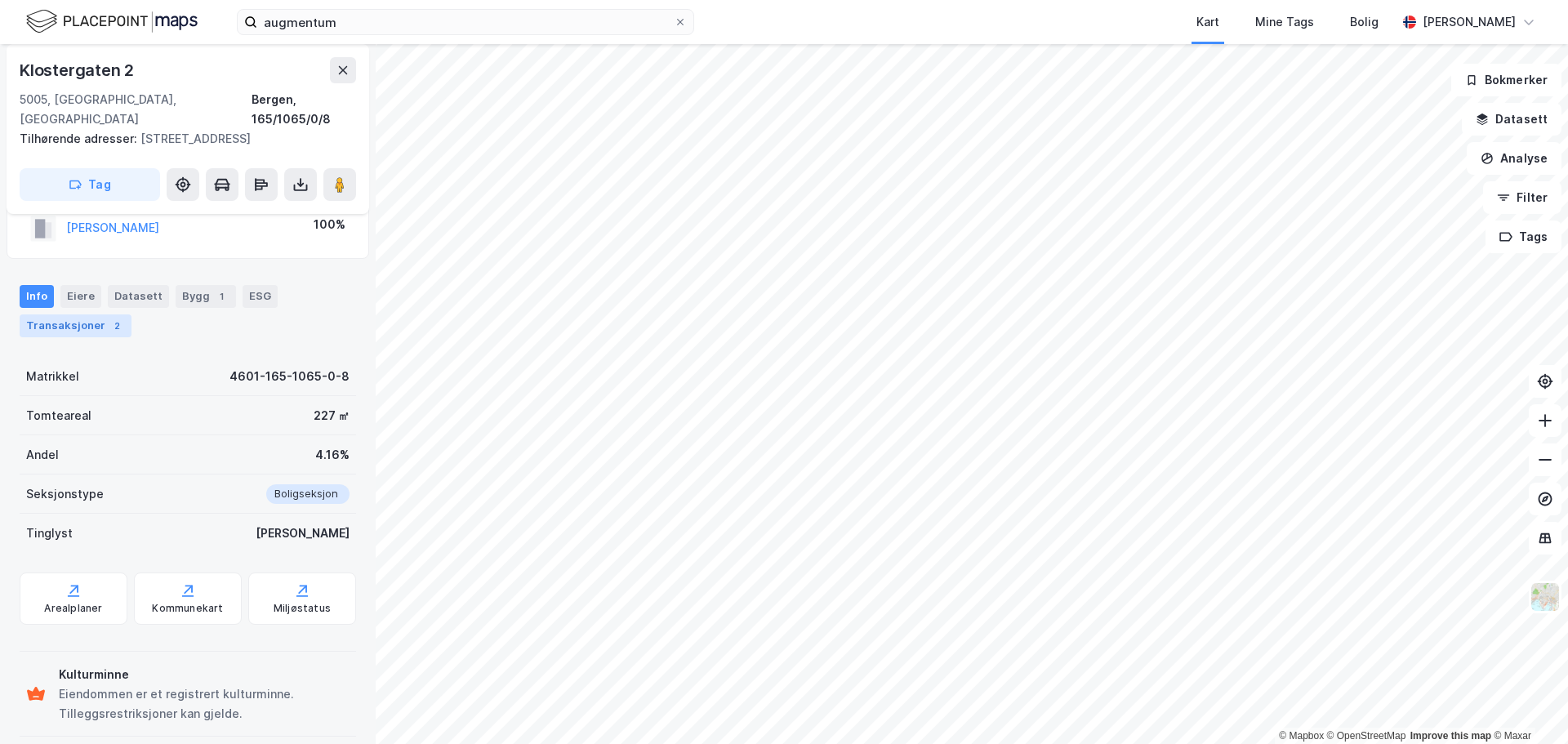
click at [85, 314] on div "Transaksjoner 2" at bounding box center [75, 326] width 112 height 23
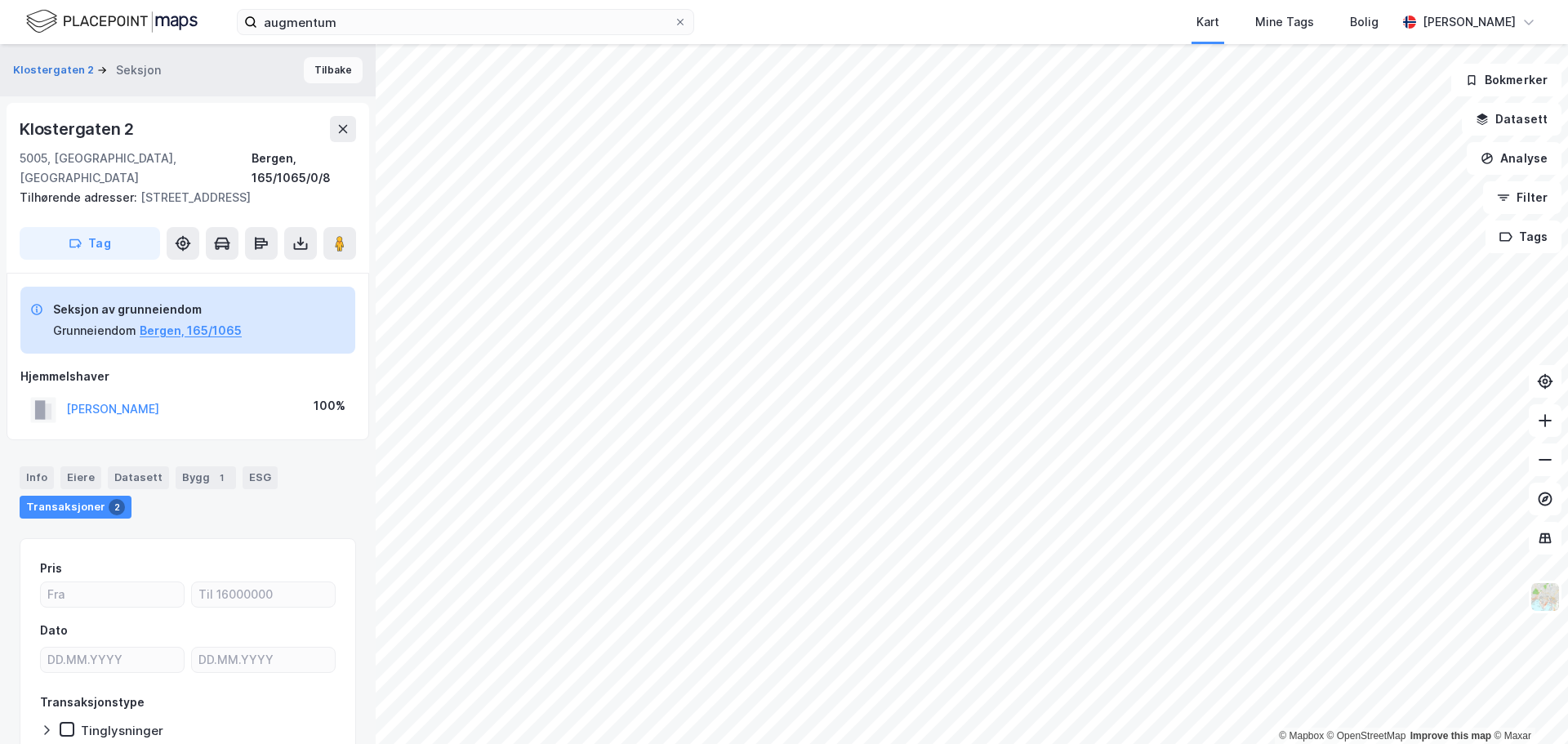
click at [320, 77] on button "Tilbake" at bounding box center [333, 70] width 59 height 26
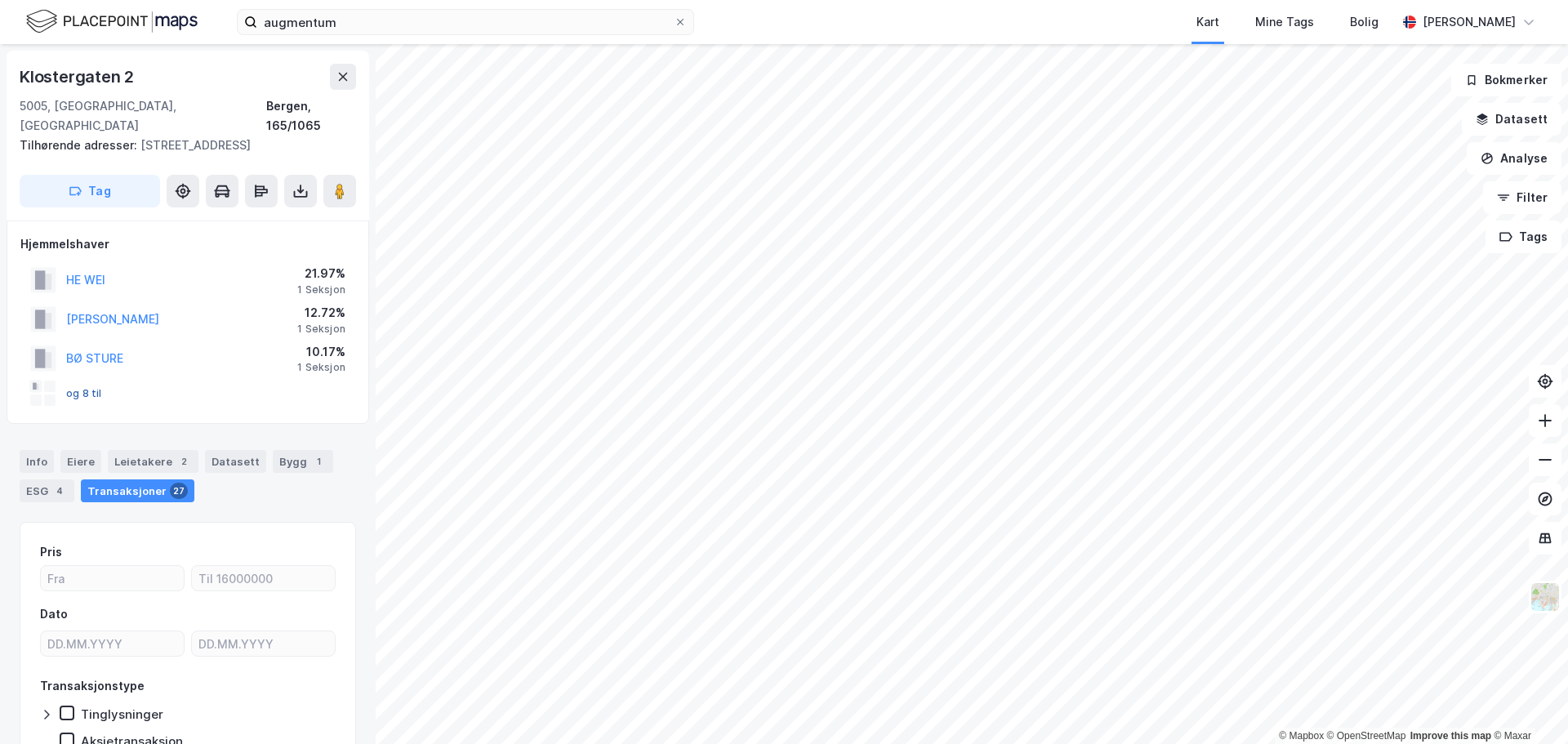
click at [0, 0] on button "og 8 til" at bounding box center [0, 0] width 0 height 0
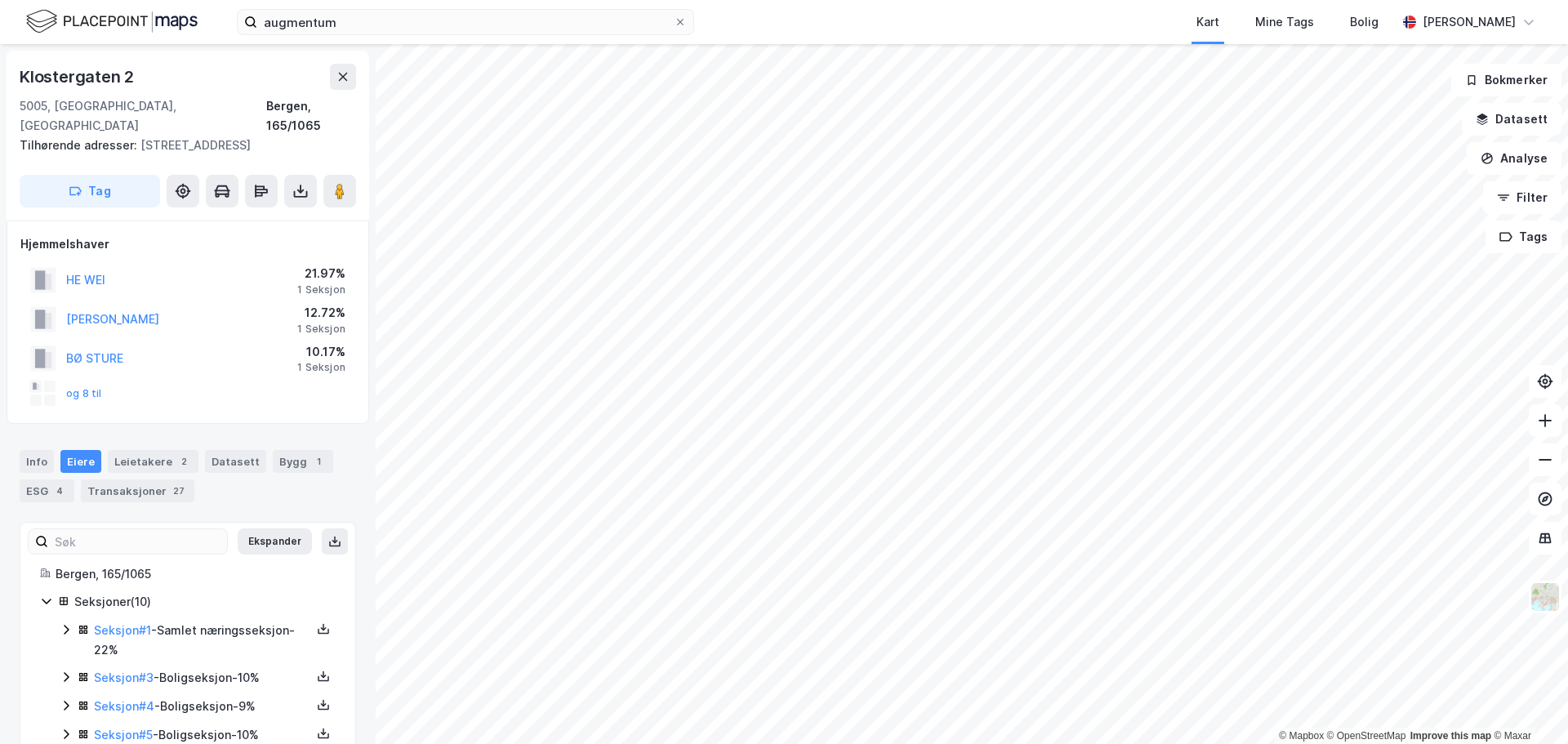
scroll to position [194, 0]
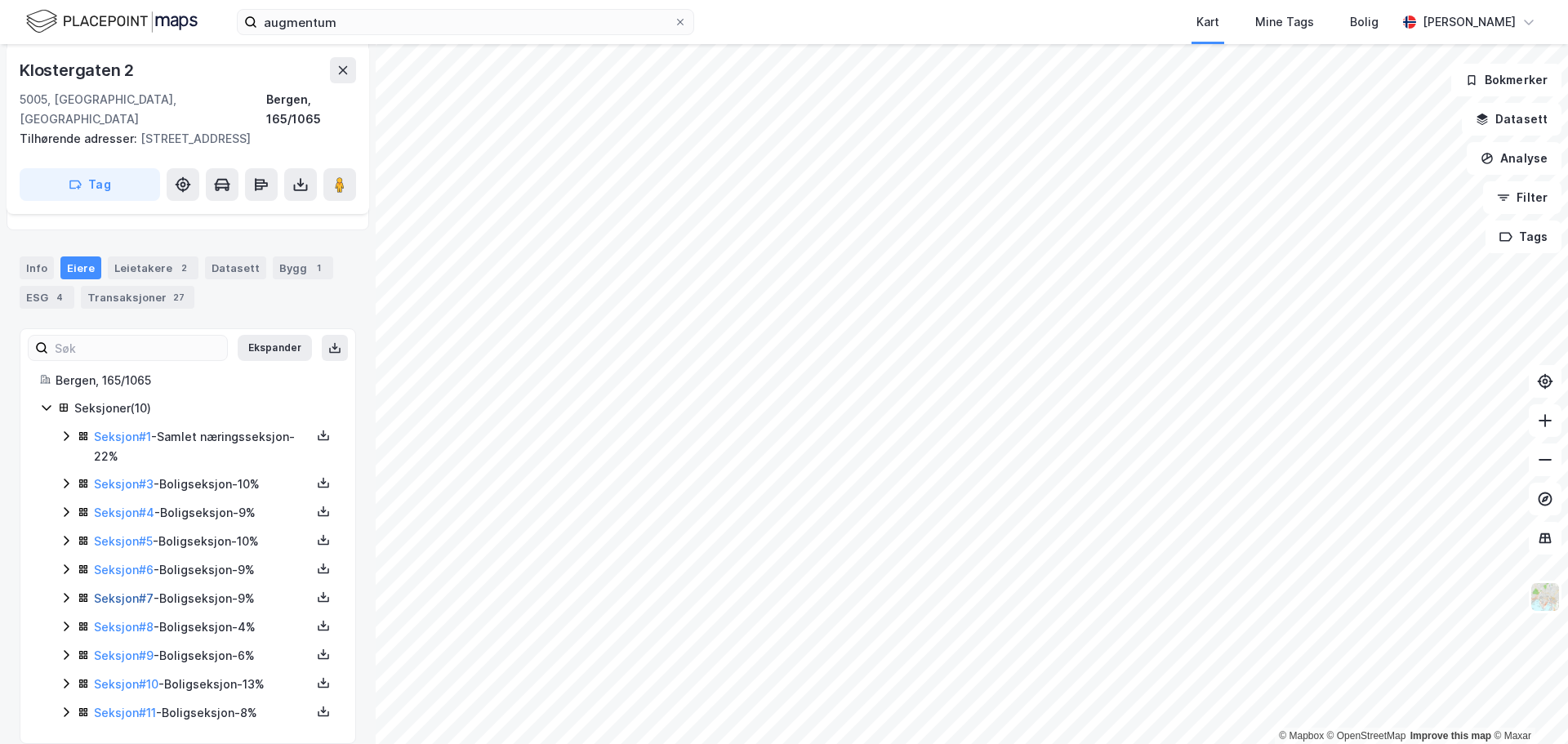
click at [122, 591] on link "Seksjon # 7" at bounding box center [124, 598] width 60 height 14
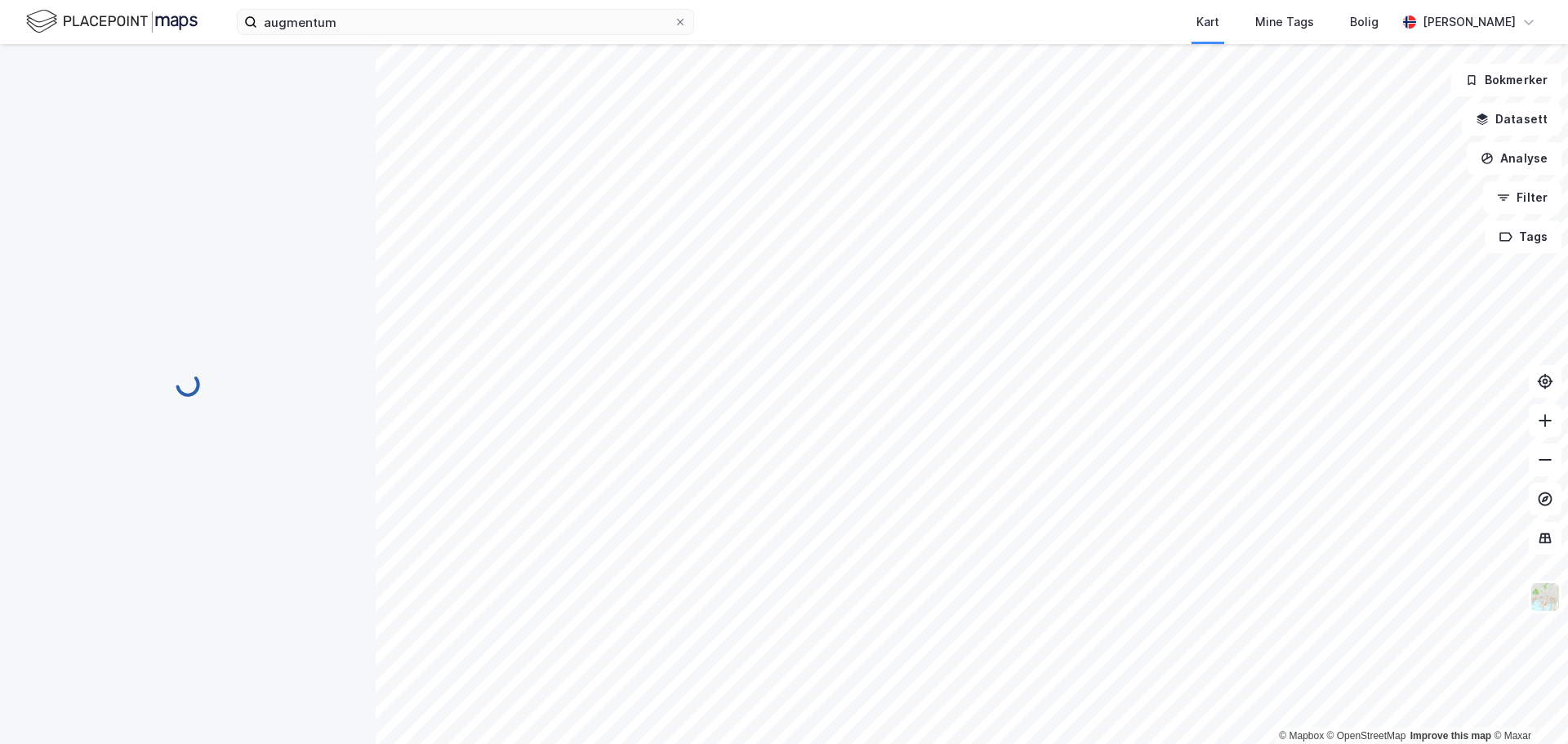
scroll to position [181, 0]
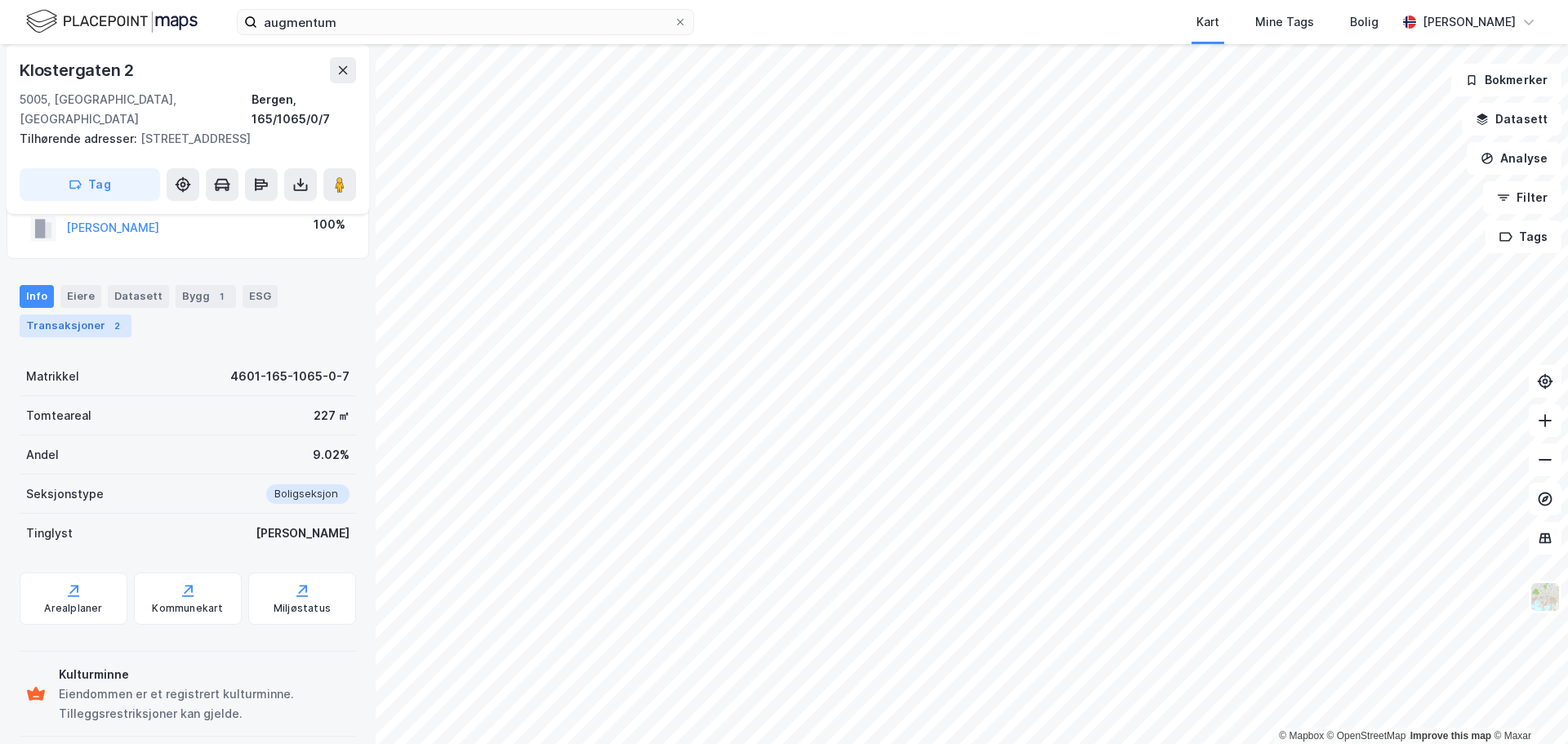
click at [70, 315] on div "Transaksjoner 2" at bounding box center [75, 326] width 112 height 23
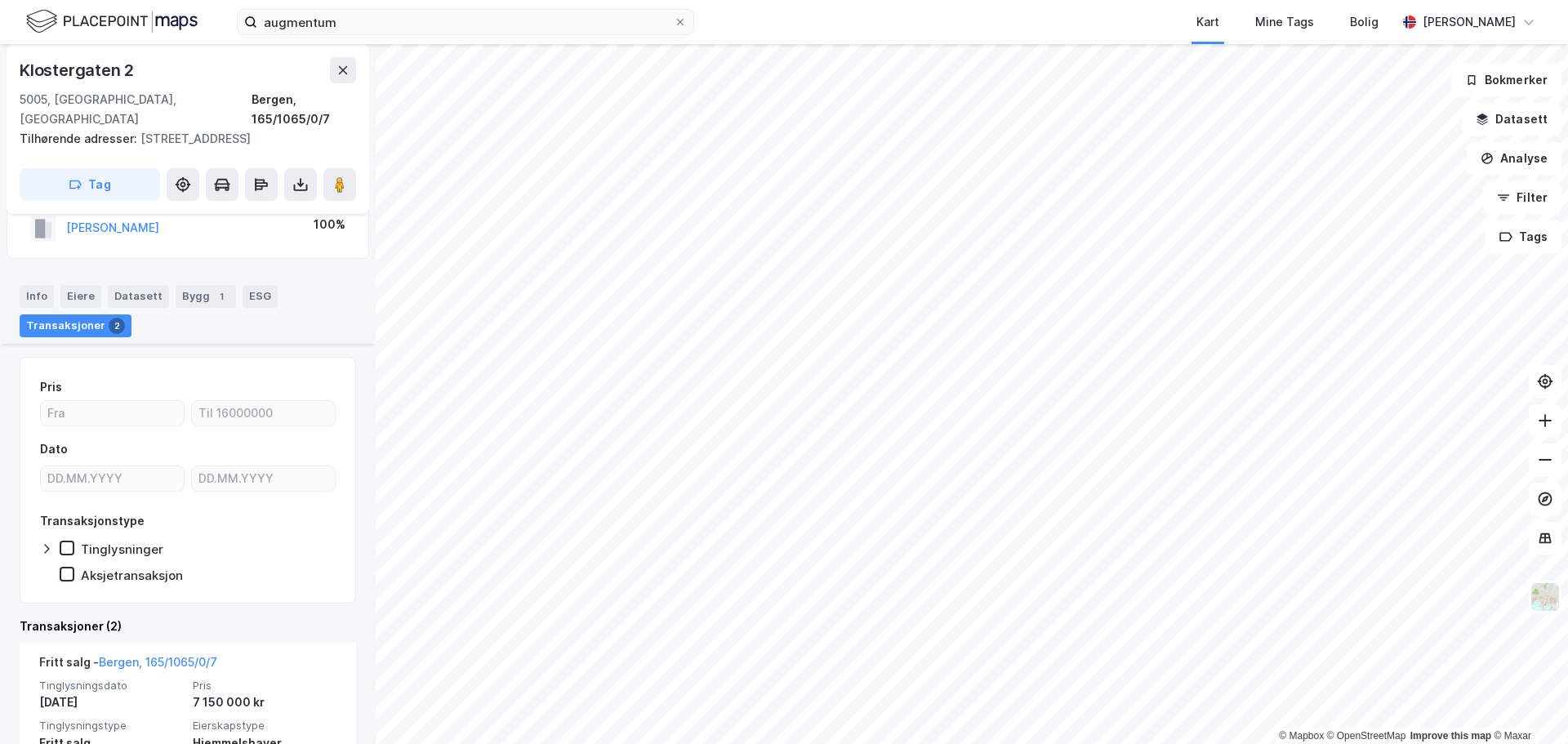
scroll to position [18, 0]
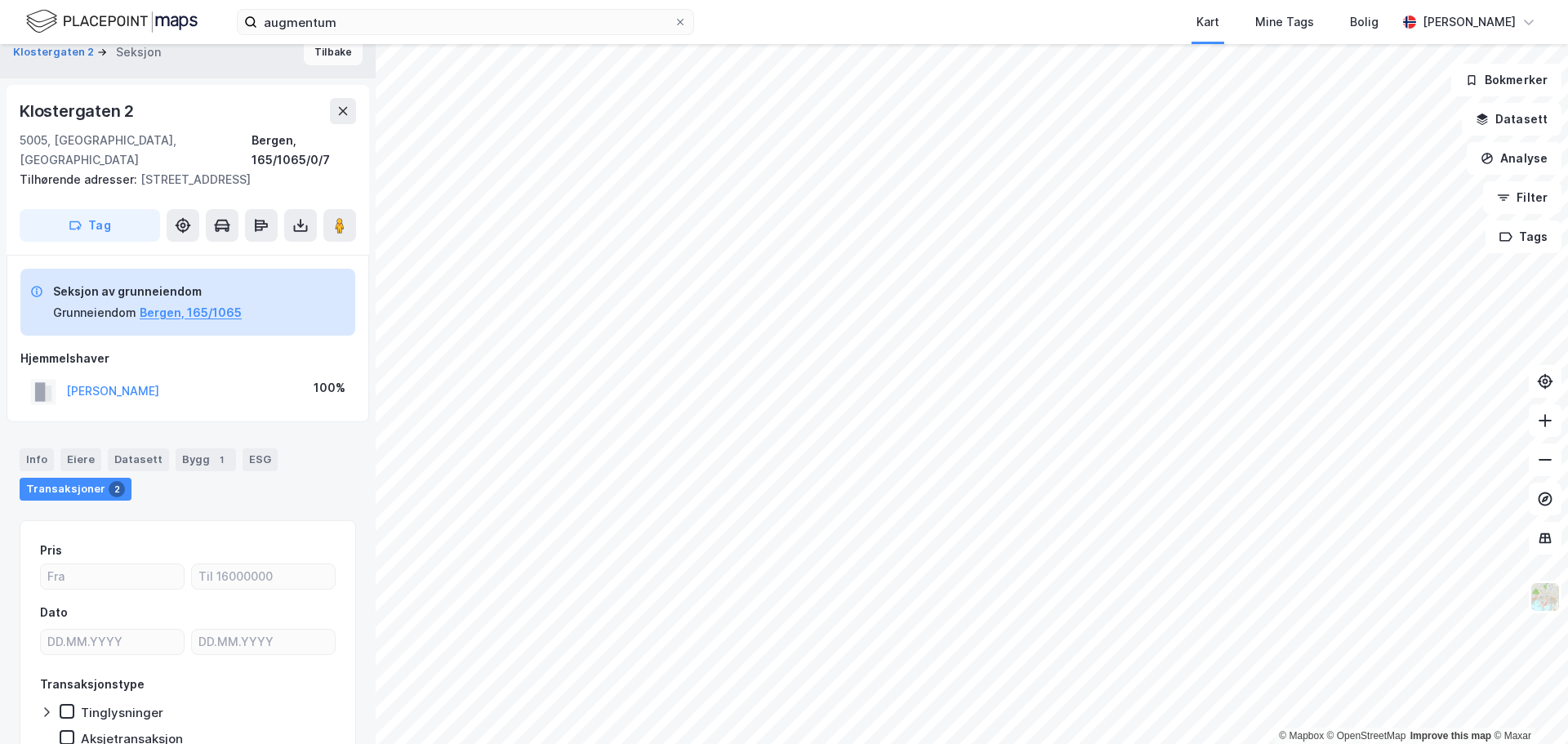
click at [320, 50] on button "Tilbake" at bounding box center [333, 53] width 59 height 26
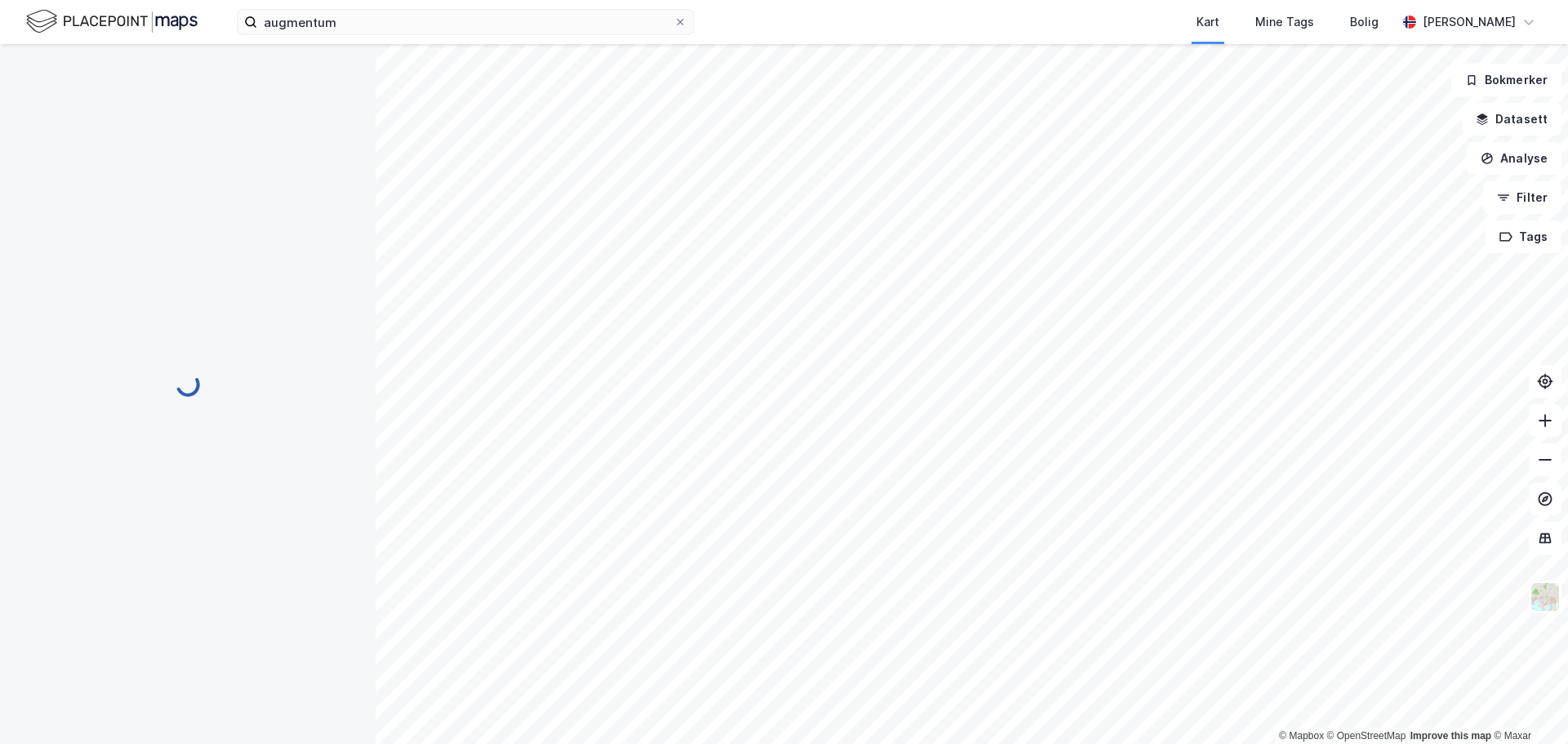
scroll to position [18, 0]
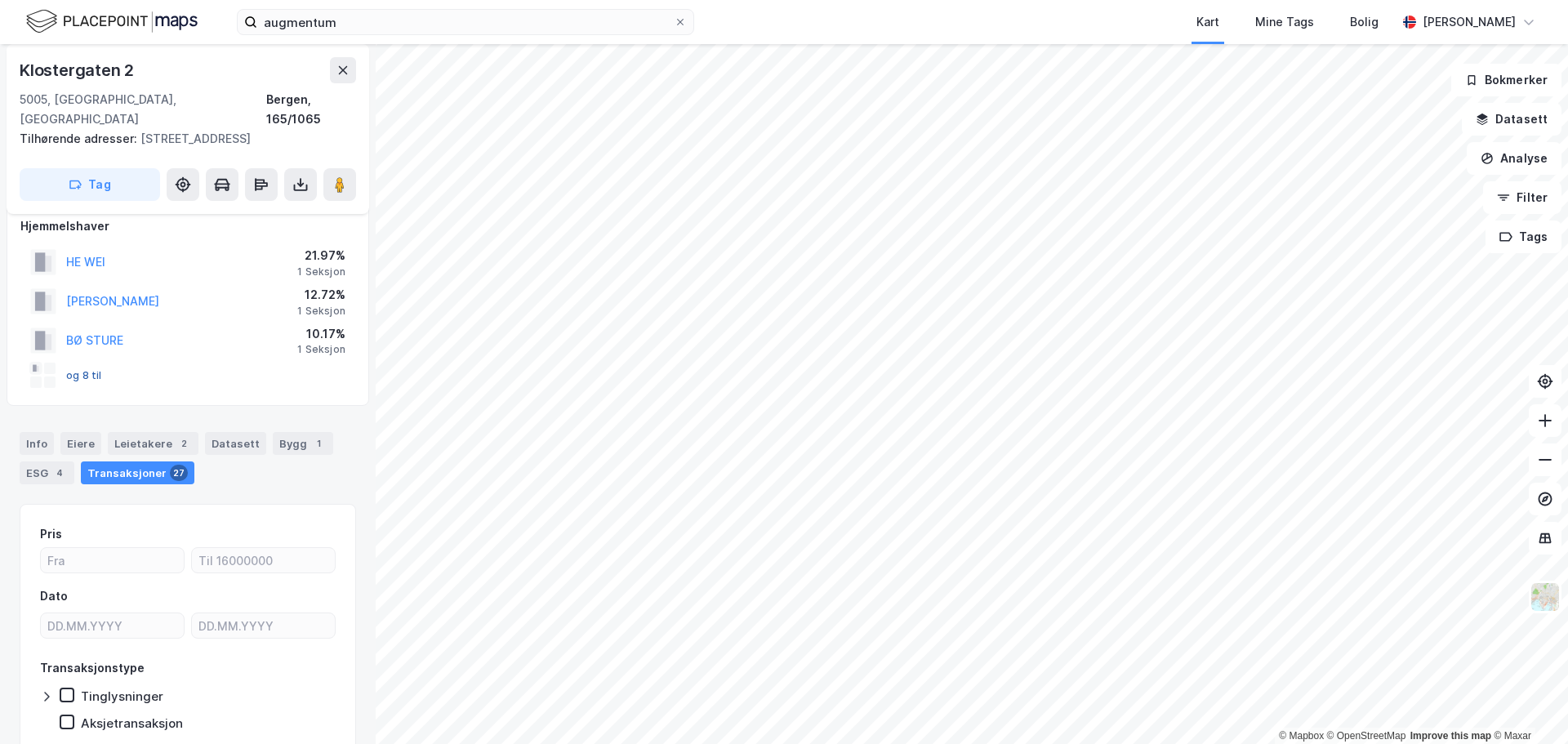
click at [0, 0] on button "og 8 til" at bounding box center [0, 0] width 0 height 0
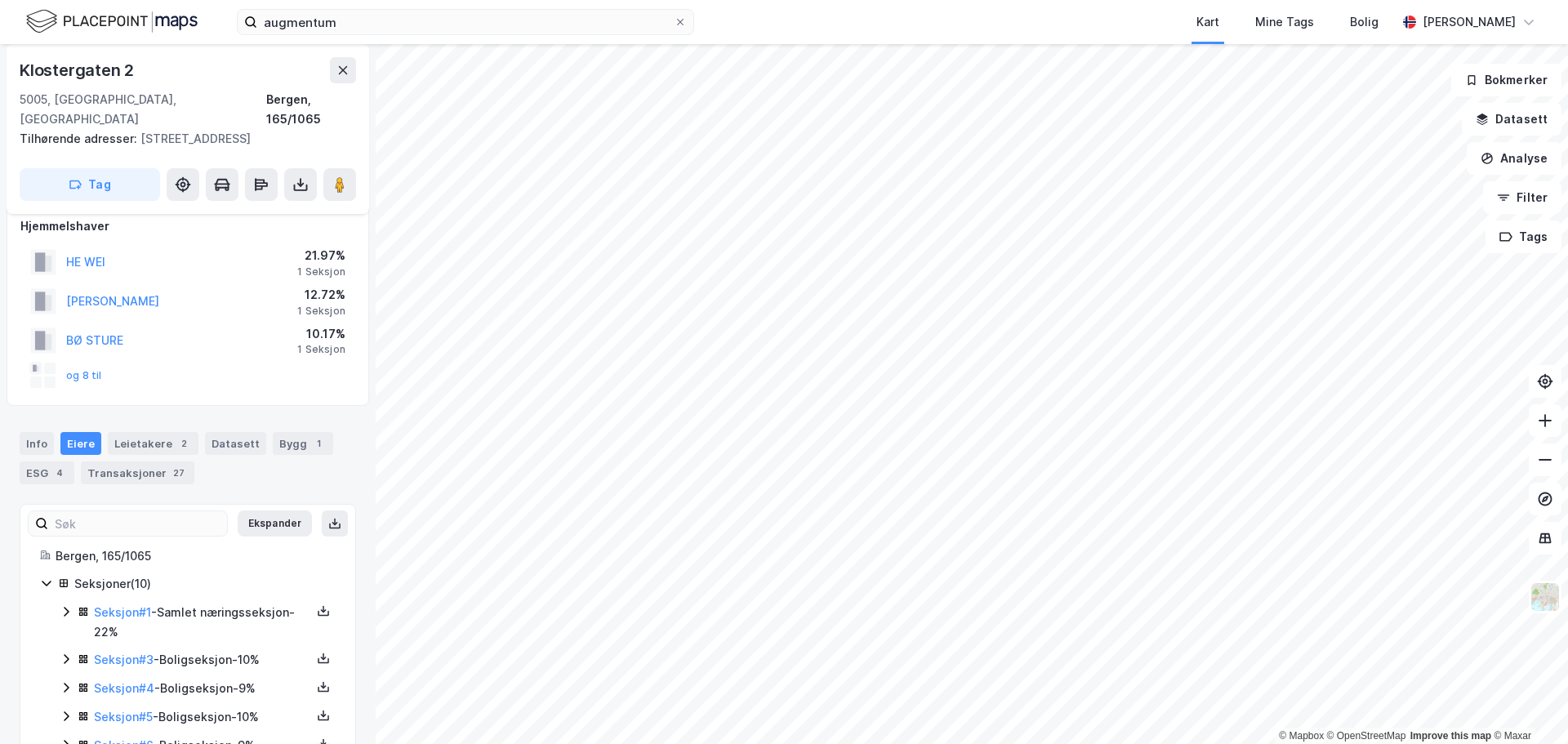
scroll to position [194, 0]
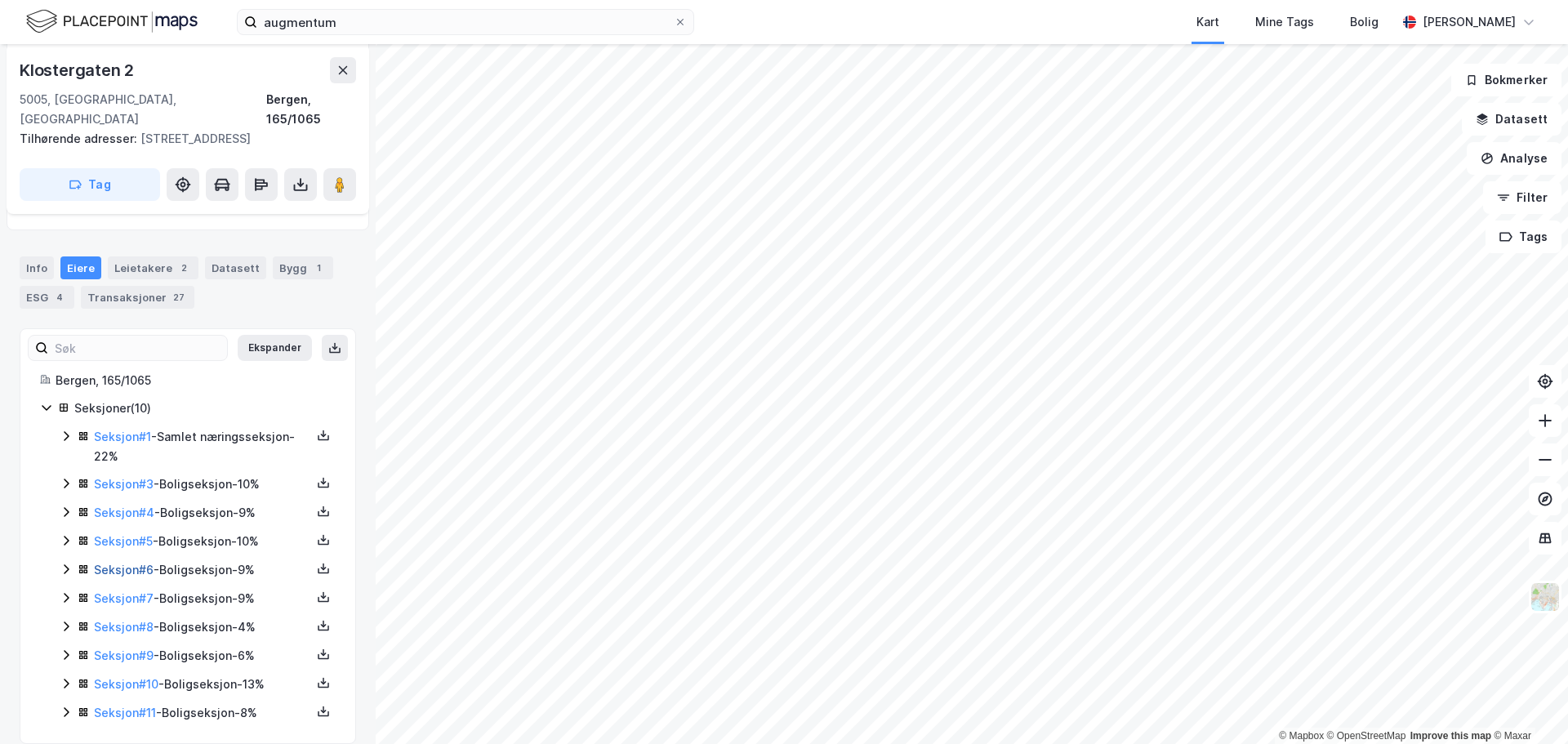
click at [129, 563] on link "Seksjon # 6" at bounding box center [124, 570] width 60 height 14
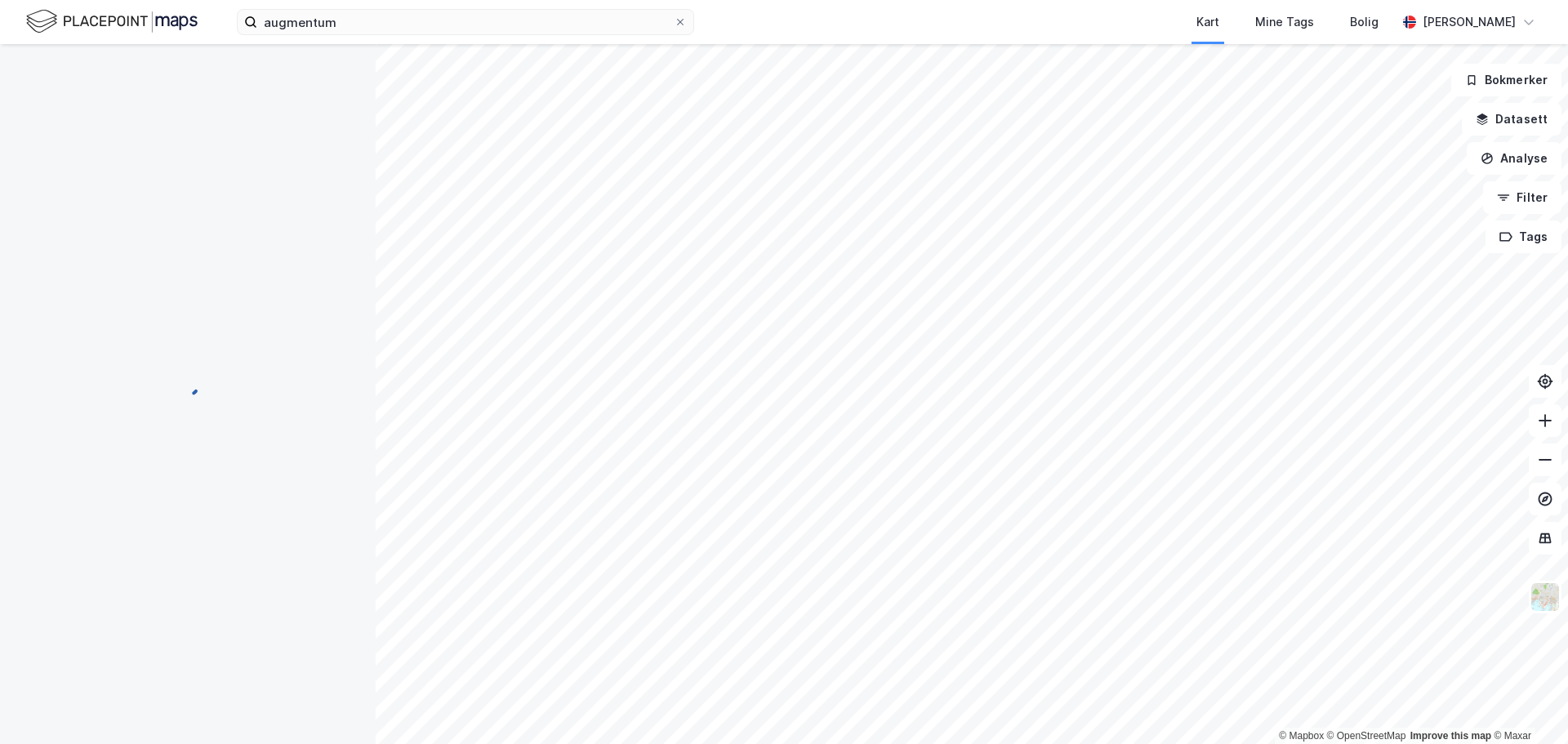
scroll to position [194, 0]
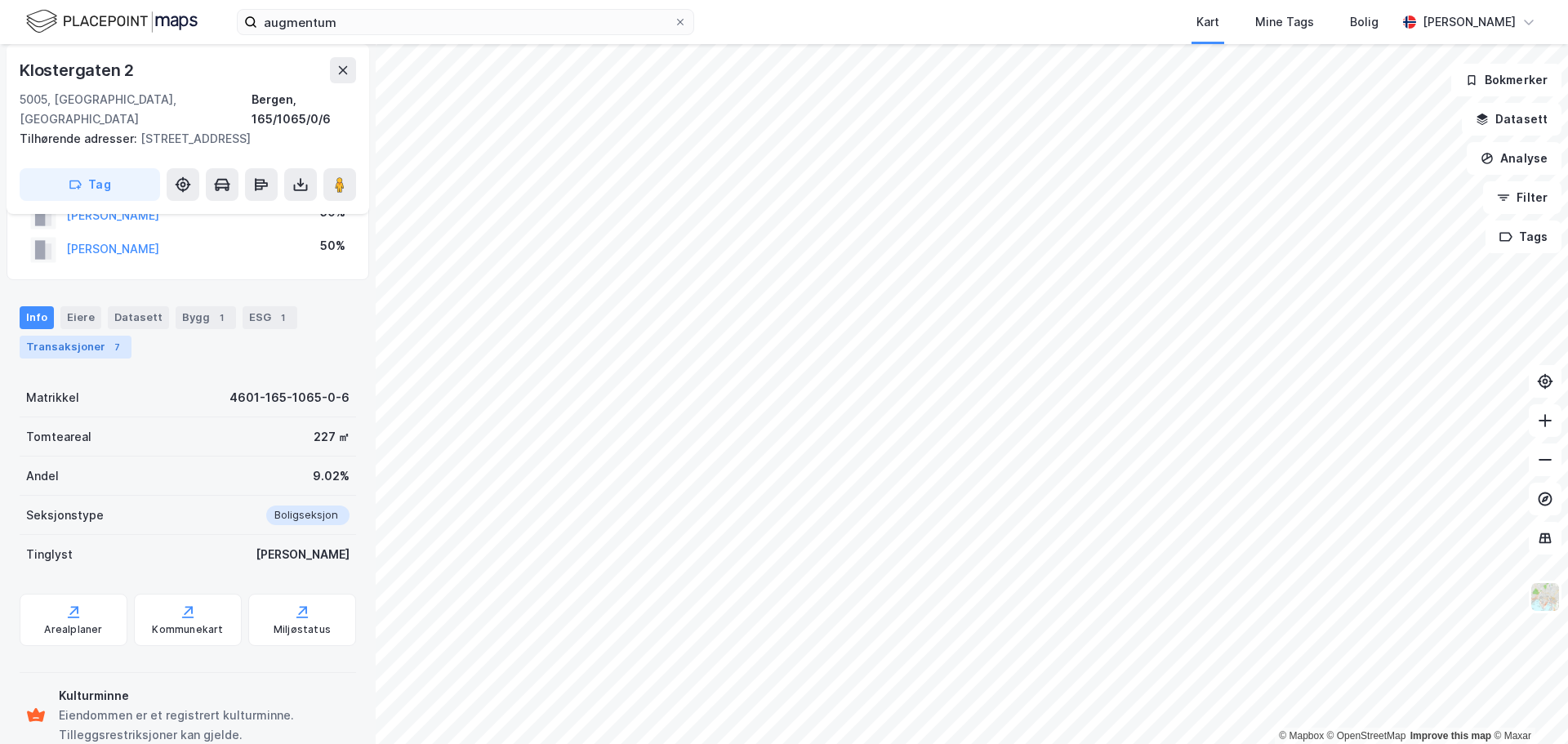
click at [60, 335] on div "Transaksjoner 7" at bounding box center [75, 347] width 112 height 23
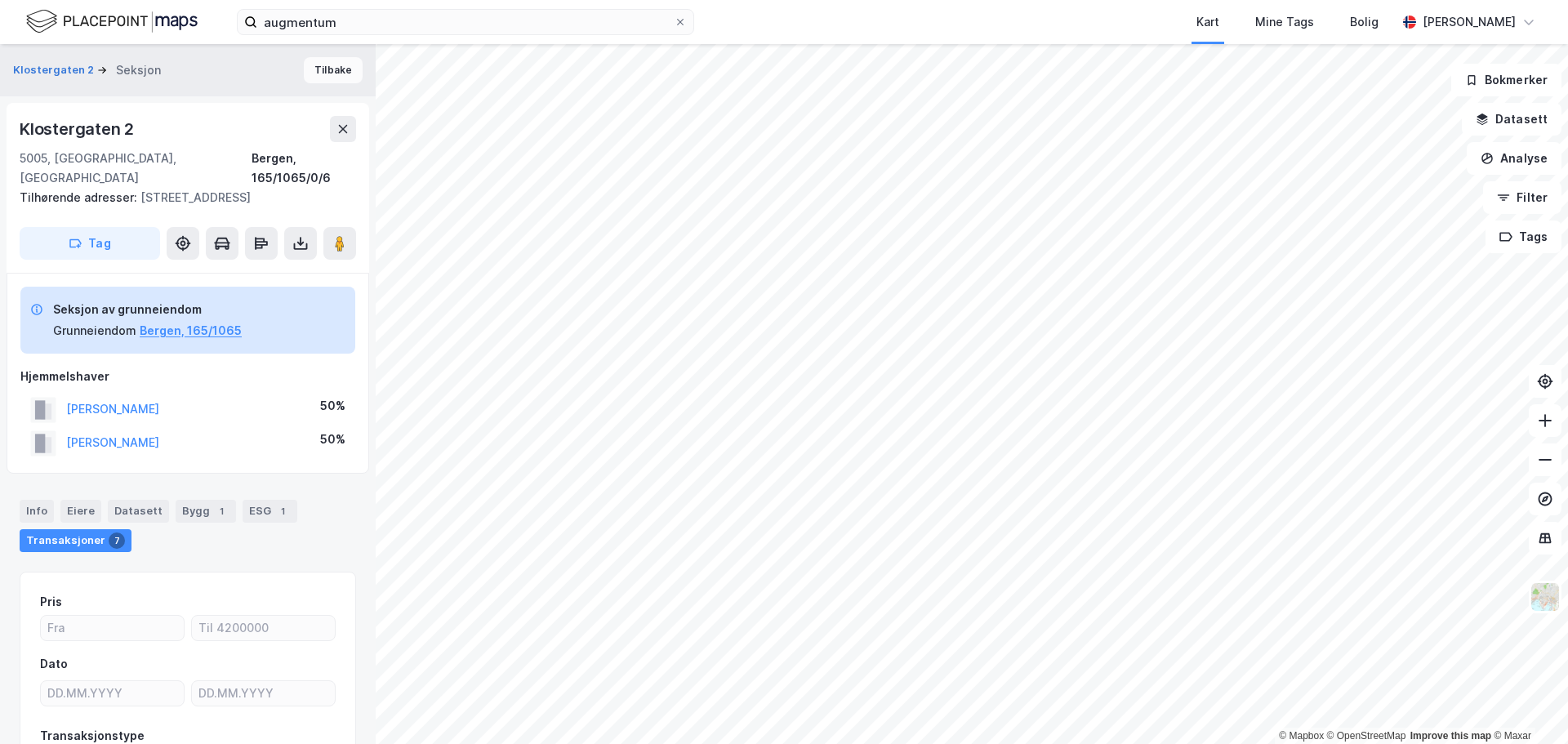
click at [323, 77] on button "Tilbake" at bounding box center [333, 70] width 59 height 26
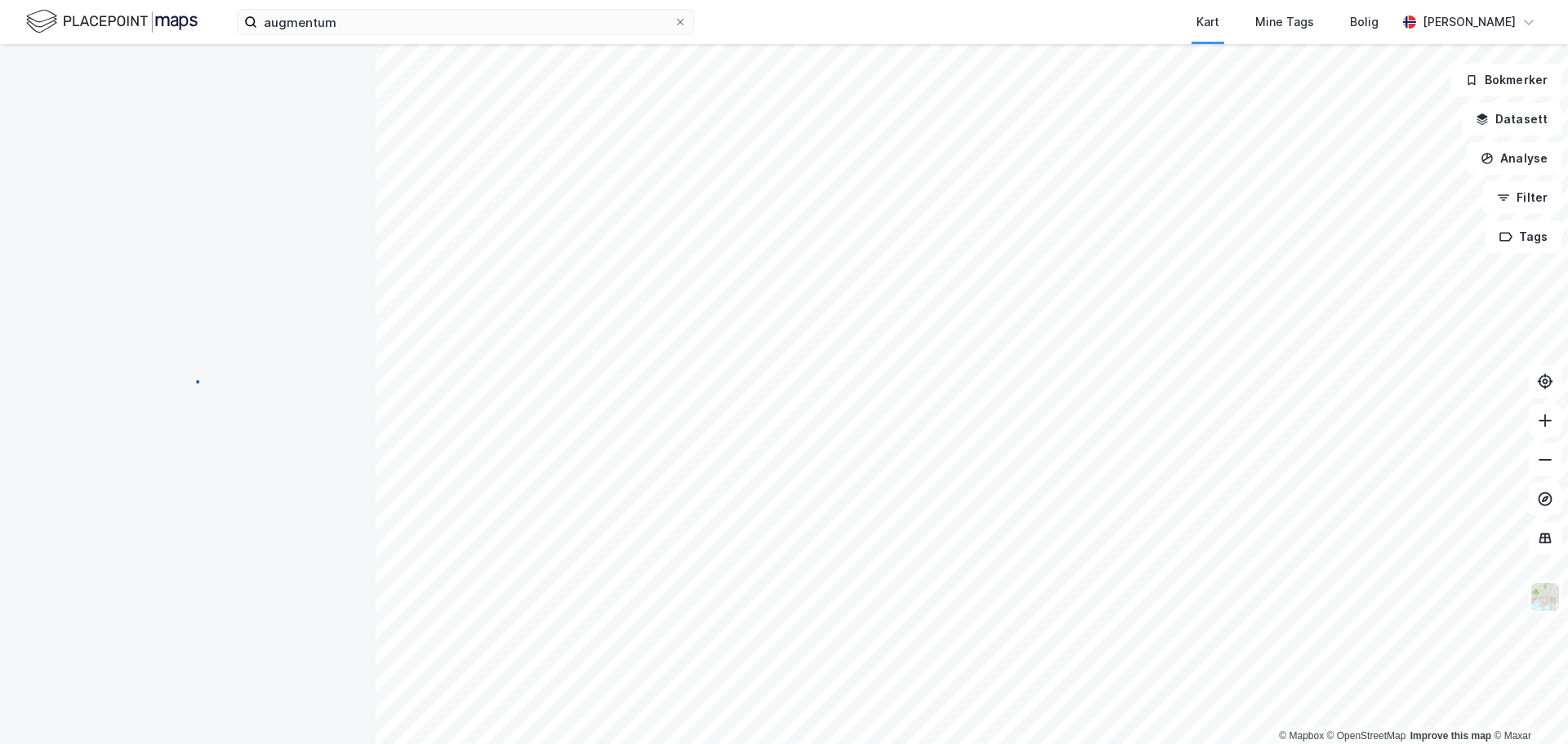
scroll to position [4, 0]
